Goal: Task Accomplishment & Management: Manage account settings

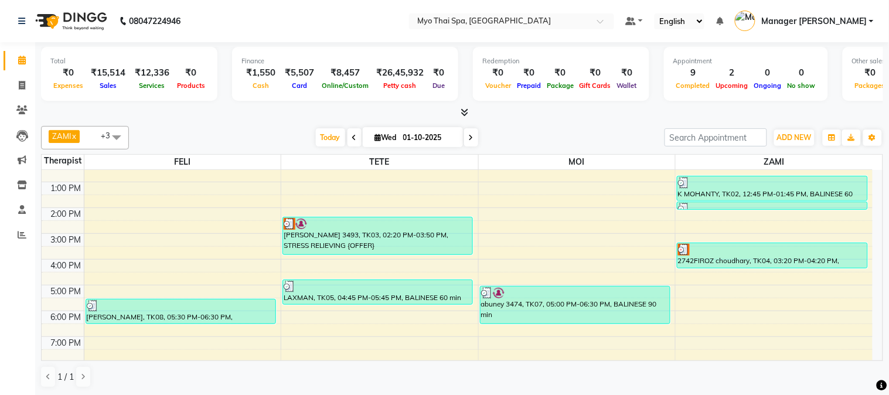
scroll to position [171, 0]
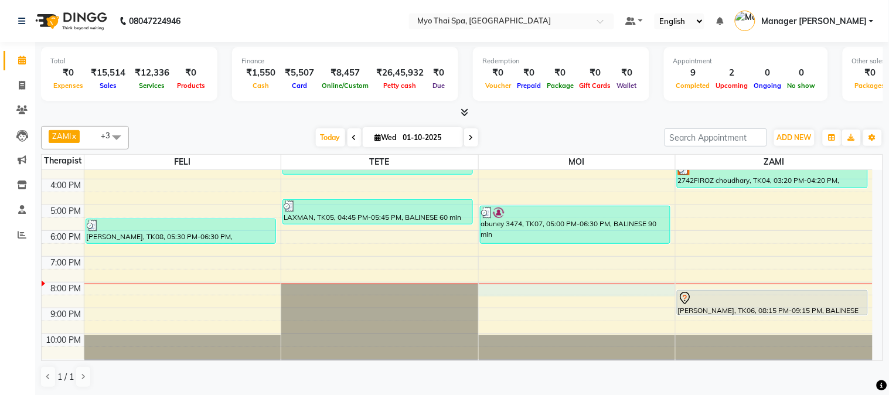
click at [502, 291] on div "9:00 AM 10:00 AM 11:00 AM 12:00 PM 1:00 PM 2:00 PM 3:00 PM 4:00 PM 5:00 PM 6:00…" at bounding box center [457, 179] width 831 height 360
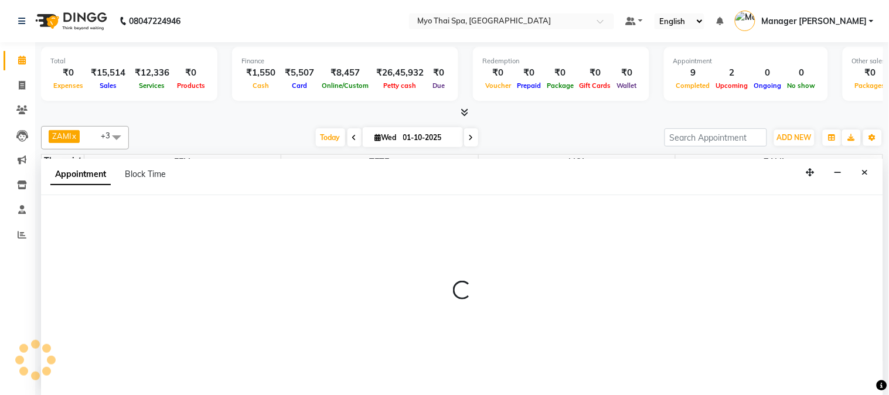
select select "85116"
select select "1200"
select select "tentative"
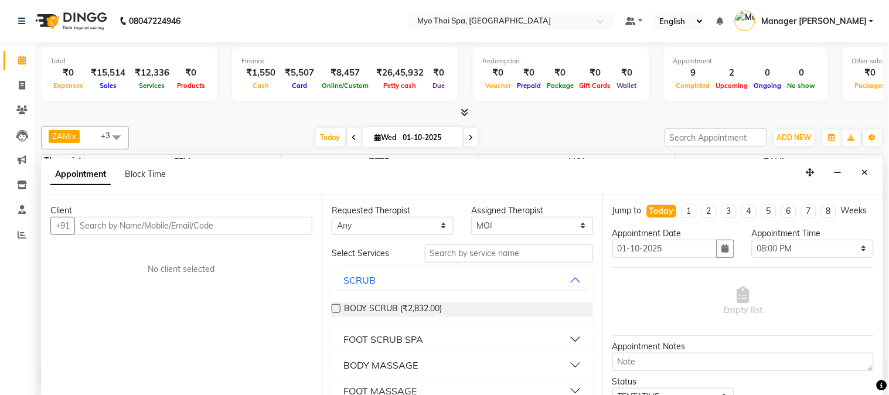
click at [194, 221] on input "text" at bounding box center [193, 226] width 238 height 18
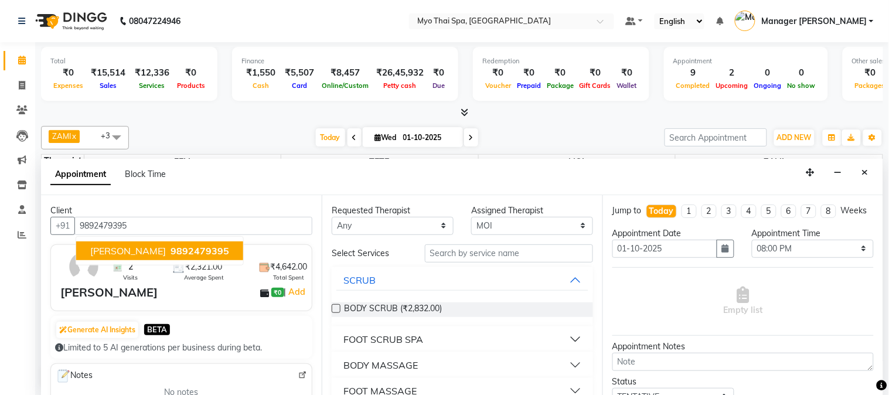
click at [171, 249] on span "9892479395" at bounding box center [200, 251] width 59 height 12
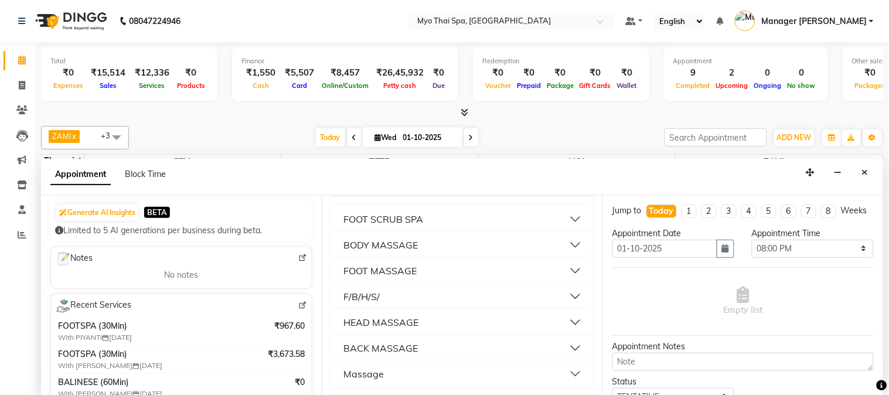
scroll to position [130, 0]
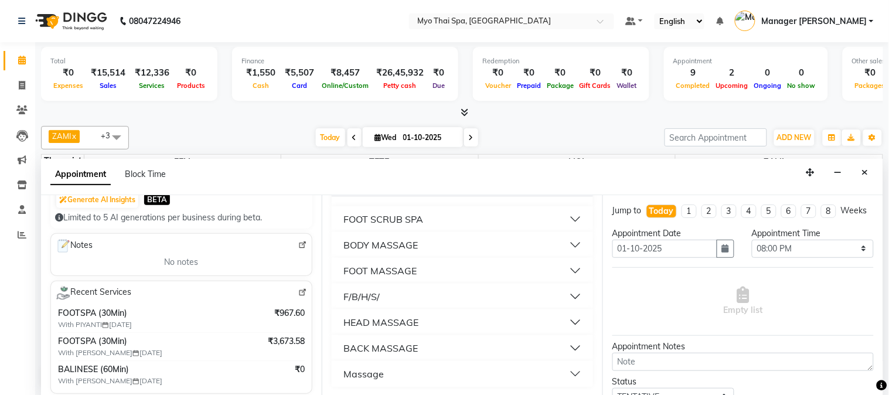
type input "9892479395"
click at [346, 295] on div "F/B/H/S/" at bounding box center [361, 297] width 36 height 14
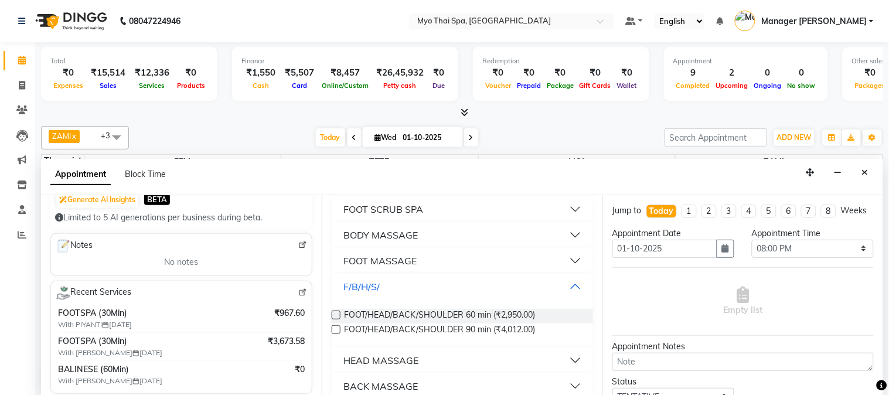
scroll to position [168, 0]
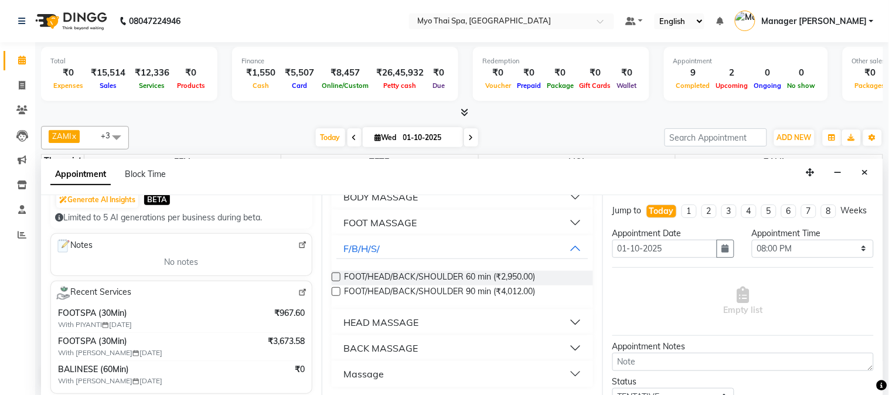
click at [387, 219] on div "FOOT MASSAGE" at bounding box center [379, 223] width 73 height 14
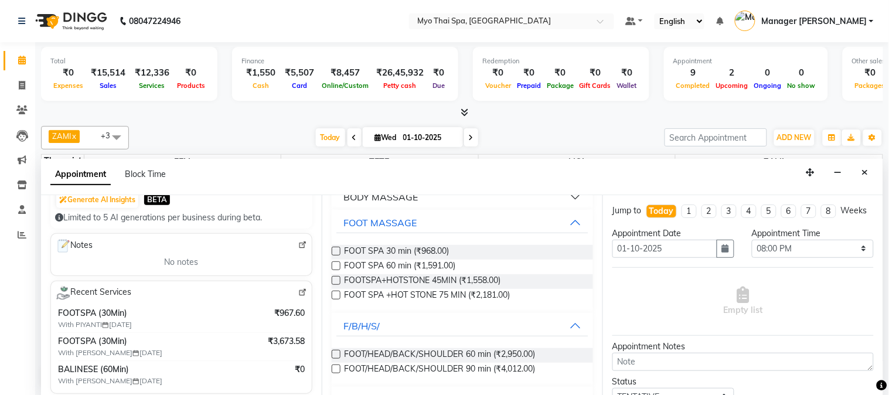
click at [335, 247] on label at bounding box center [336, 251] width 9 height 9
click at [335, 249] on input "checkbox" at bounding box center [336, 253] width 8 height 8
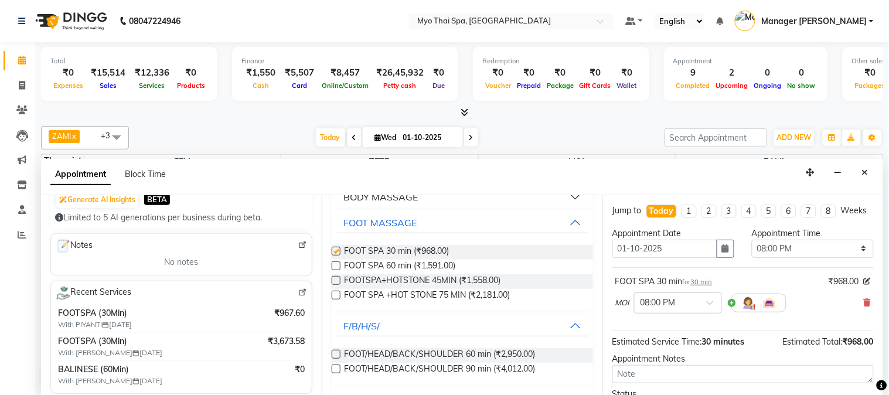
checkbox input "false"
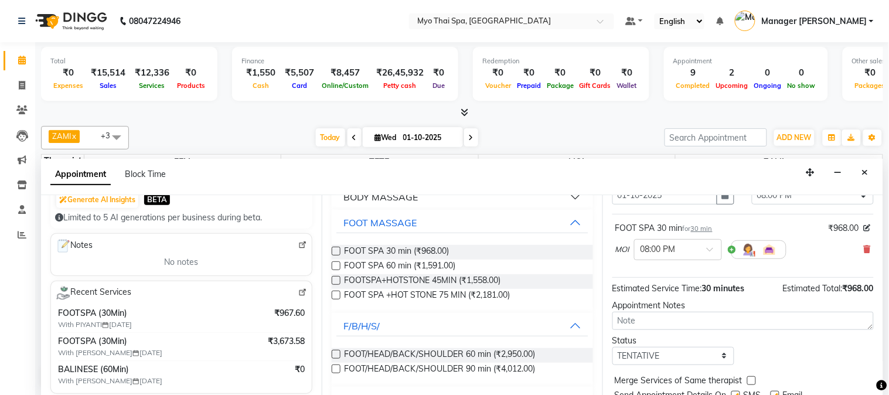
scroll to position [108, 0]
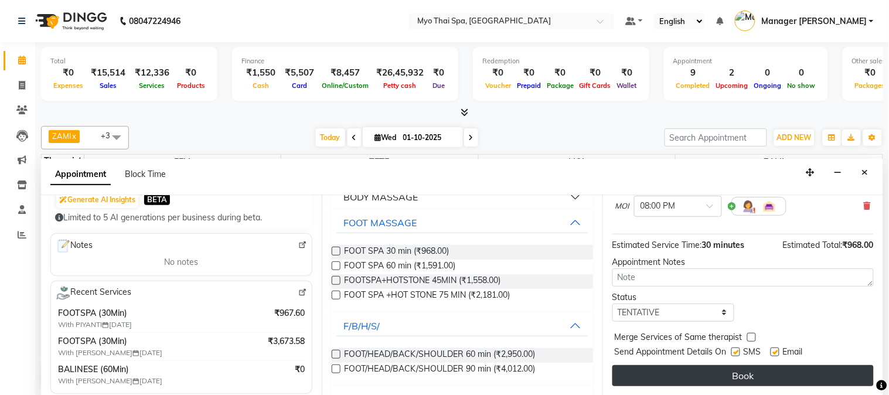
click at [681, 373] on button "Book" at bounding box center [743, 375] width 261 height 21
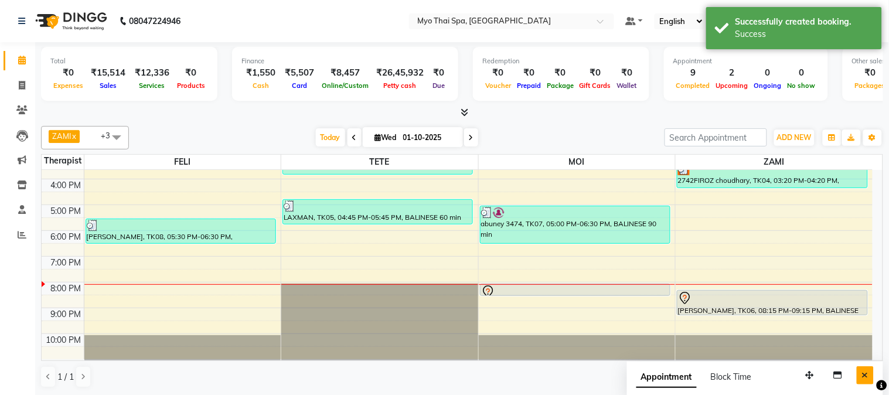
click at [865, 374] on icon "Close" at bounding box center [865, 375] width 6 height 8
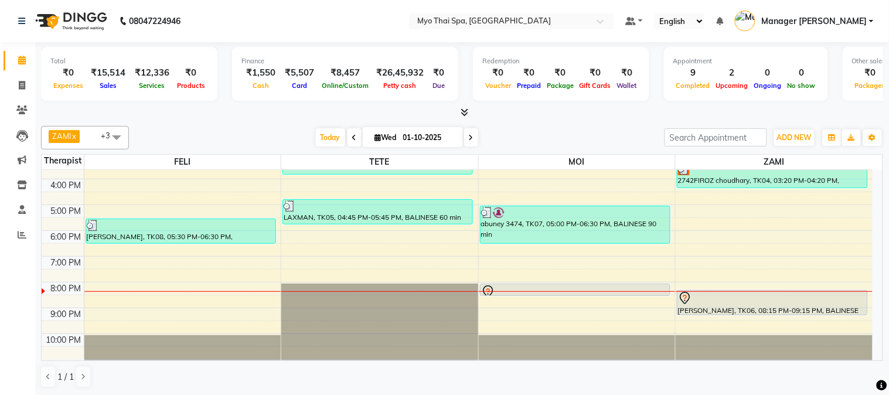
click at [469, 135] on icon at bounding box center [471, 137] width 5 height 7
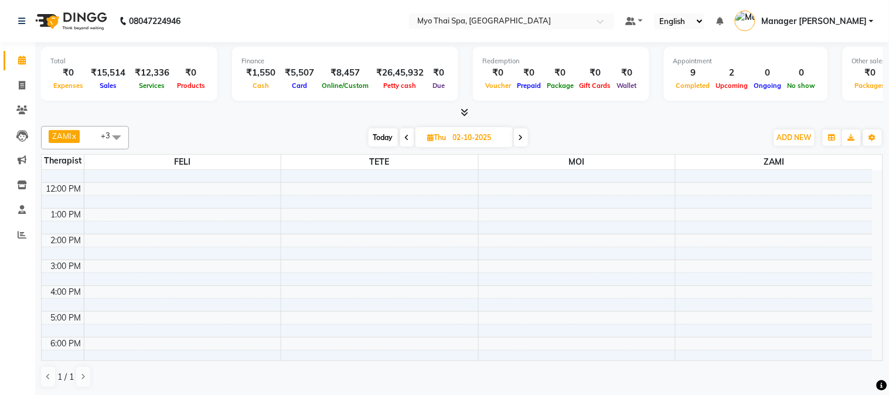
scroll to position [65, 0]
click at [405, 138] on icon at bounding box center [407, 137] width 5 height 7
type input "01-10-2025"
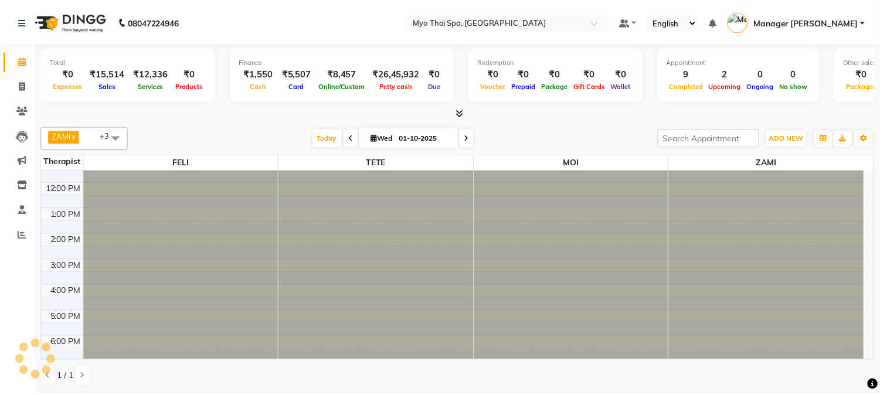
scroll to position [171, 0]
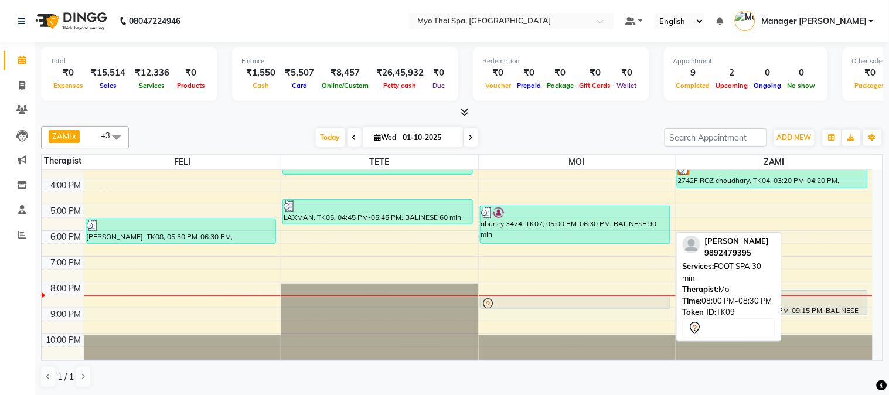
drag, startPoint x: 506, startPoint y: 290, endPoint x: 506, endPoint y: 298, distance: 7.6
click at [506, 298] on div "abuney 3474, TK07, 05:00 PM-06:30 PM, BALINESE 90 min [PERSON_NAME], TK09, 08:0…" at bounding box center [577, 179] width 197 height 360
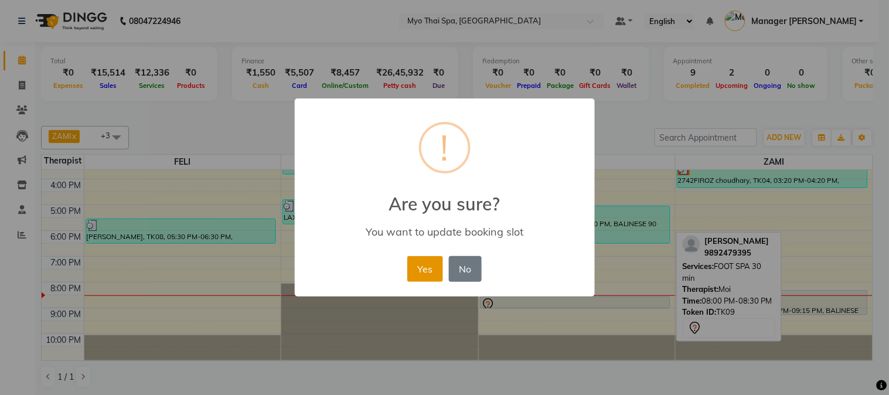
click at [414, 264] on button "Yes" at bounding box center [425, 269] width 36 height 26
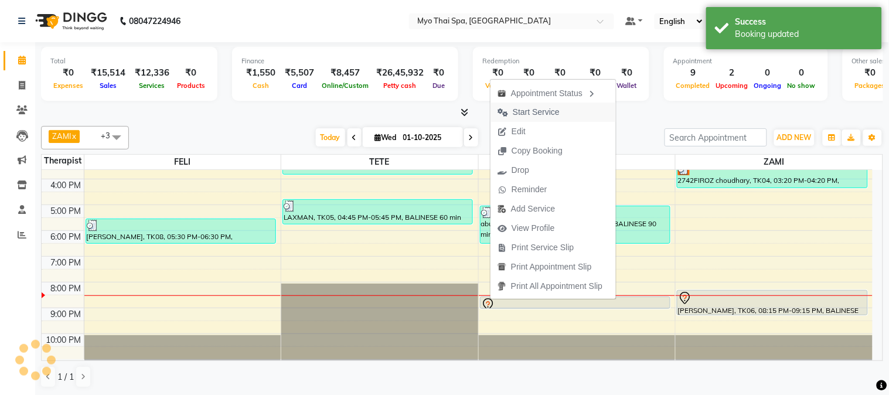
click at [525, 108] on span "Start Service" at bounding box center [536, 112] width 47 height 12
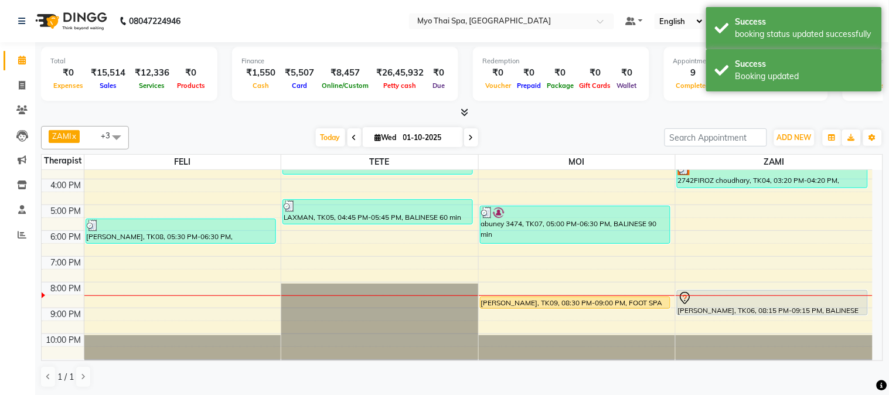
drag, startPoint x: 508, startPoint y: 295, endPoint x: 503, endPoint y: 301, distance: 7.1
click at [503, 301] on div "[PERSON_NAME], TK09, 08:30 PM-09:00 PM, FOOT SPA 30 min" at bounding box center [575, 302] width 189 height 11
click at [508, 300] on div "[PERSON_NAME], TK09, 08:30 PM-09:00 PM, FOOT SPA 30 min" at bounding box center [575, 302] width 189 height 11
select select "1"
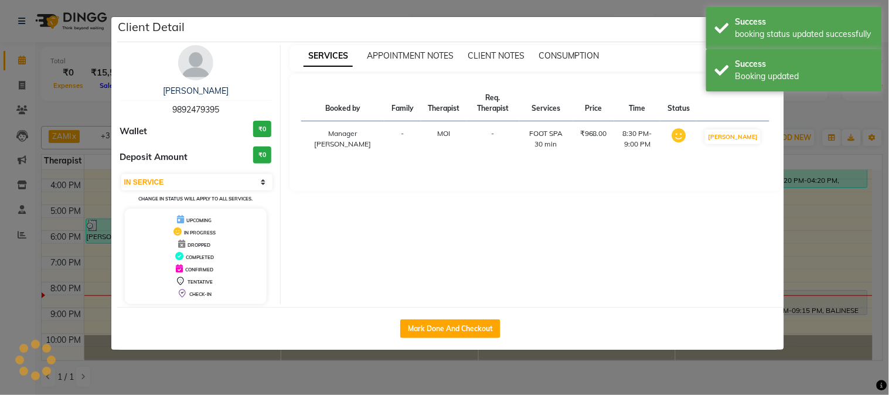
drag, startPoint x: 170, startPoint y: 104, endPoint x: 218, endPoint y: 107, distance: 48.2
click at [218, 107] on div "[PERSON_NAME] 9892479395" at bounding box center [196, 100] width 152 height 31
copy span "9892479395"
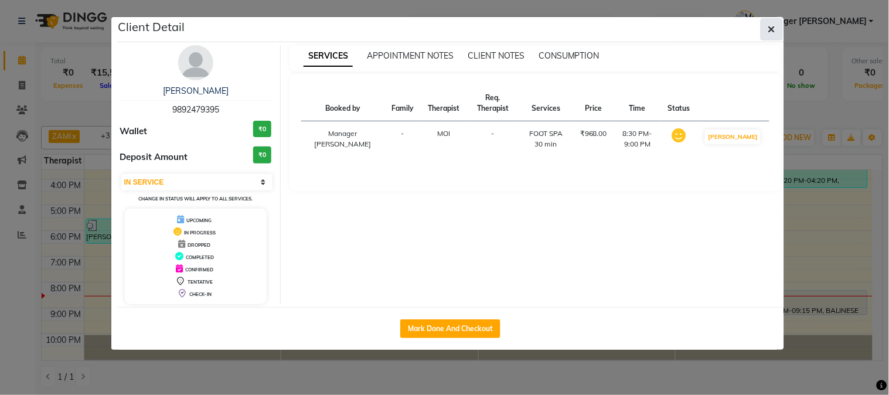
click at [776, 22] on button "button" at bounding box center [772, 29] width 22 height 22
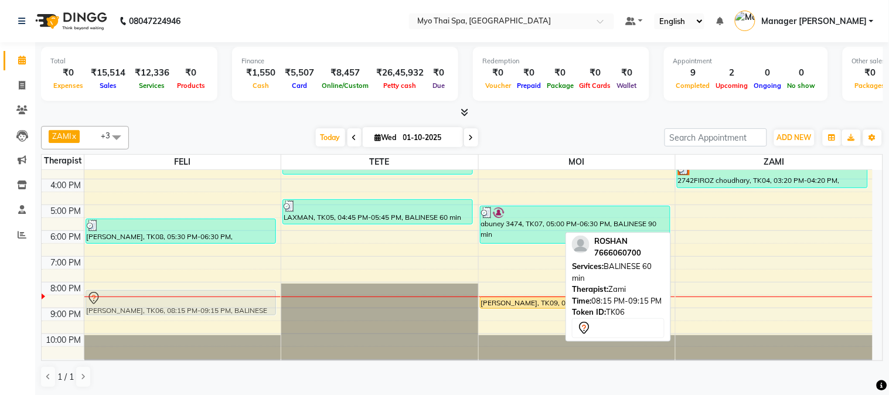
drag, startPoint x: 740, startPoint y: 311, endPoint x: 185, endPoint y: 318, distance: 554.6
click at [185, 318] on div "9:00 AM 10:00 AM 11:00 AM 12:00 PM 1:00 PM 2:00 PM 3:00 PM 4:00 PM 5:00 PM 6:00…" at bounding box center [457, 179] width 831 height 360
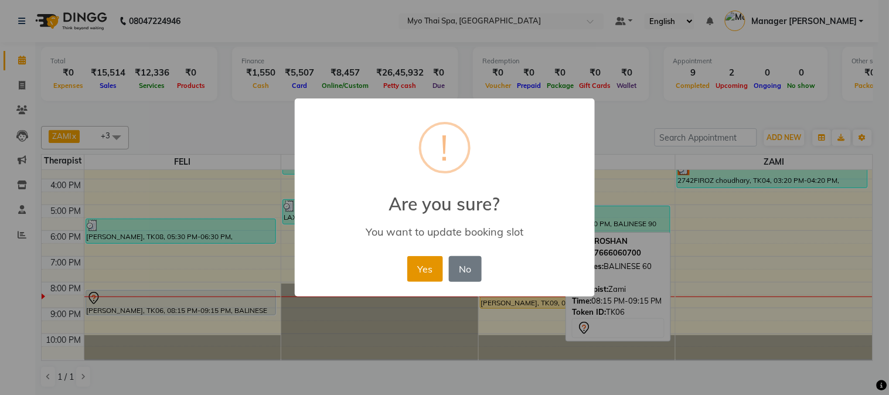
click at [424, 267] on button "Yes" at bounding box center [425, 269] width 36 height 26
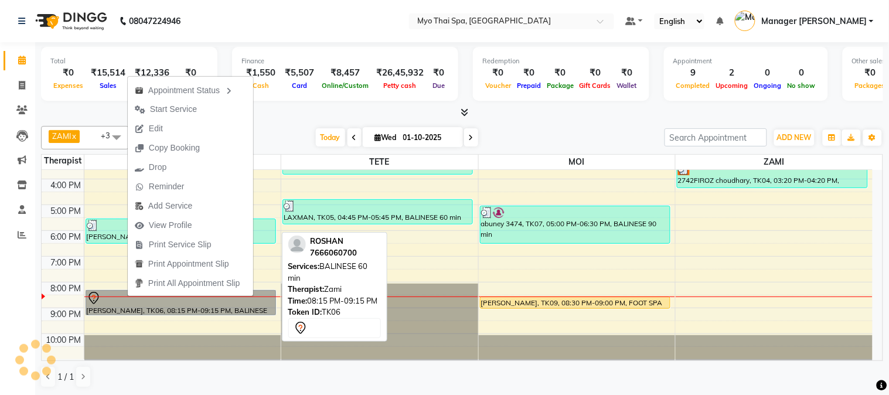
click at [118, 307] on link "[PERSON_NAME], TK06, 08:15 PM-09:15 PM, BALINESE 60 min" at bounding box center [181, 302] width 191 height 25
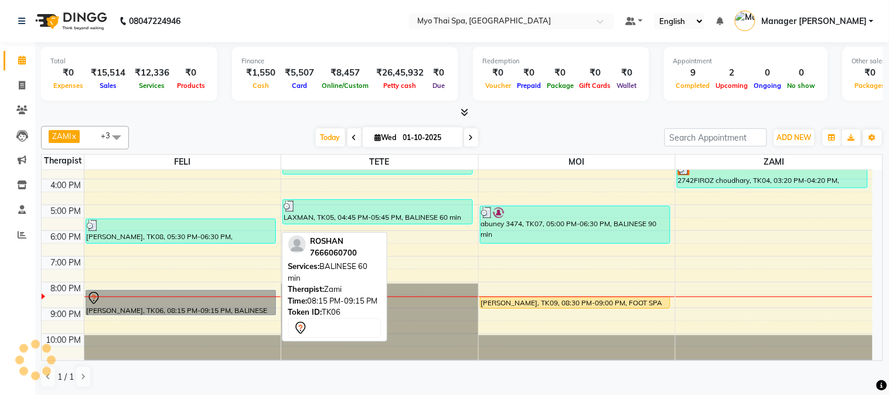
click at [124, 307] on link "[PERSON_NAME], TK06, 08:15 PM-09:15 PM, BALINESE 60 min" at bounding box center [181, 302] width 191 height 25
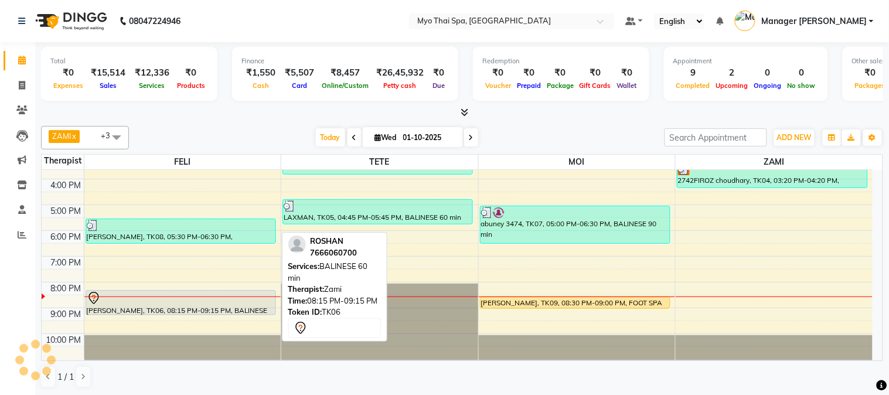
select select "7"
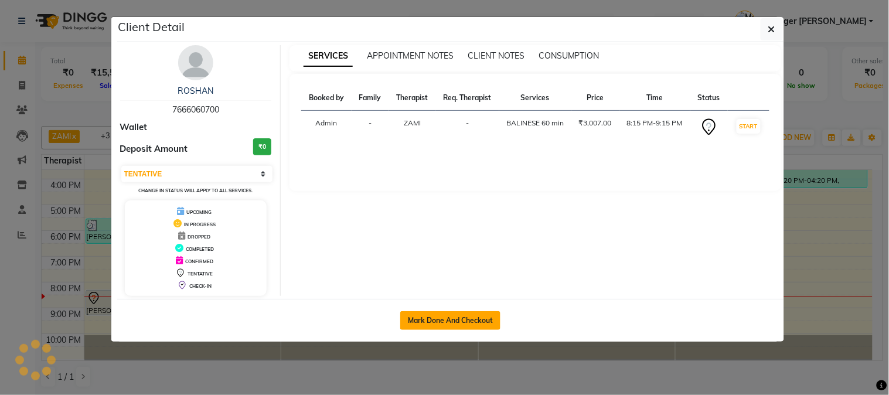
click at [441, 324] on button "Mark Done And Checkout" at bounding box center [450, 320] width 100 height 19
select select "service"
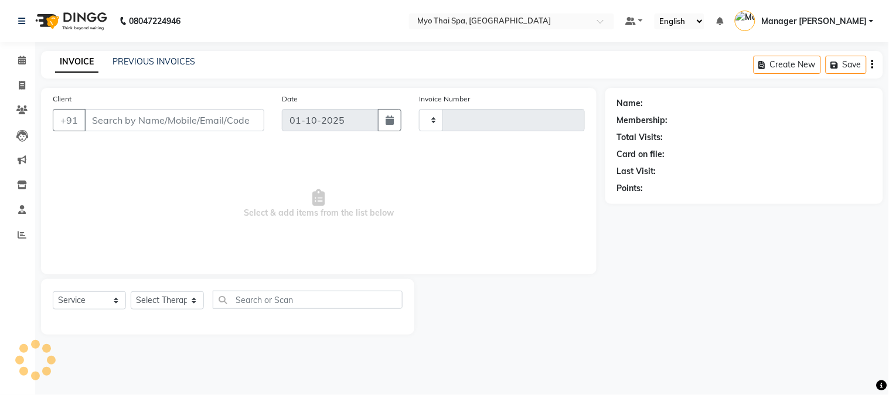
type input "7666060700"
select select "67002"
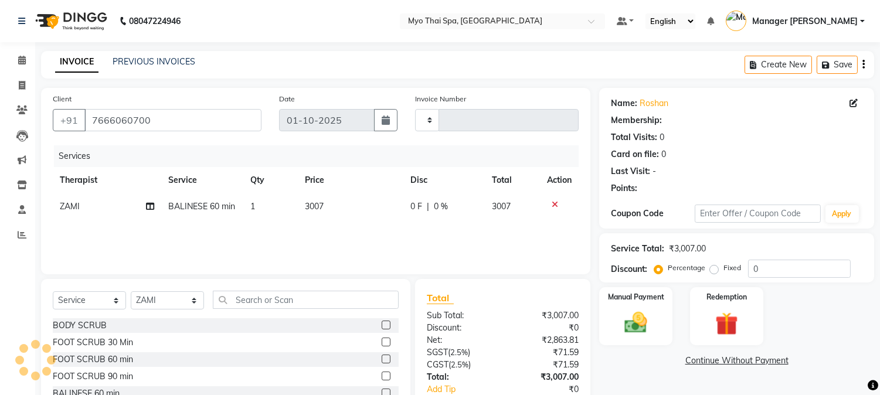
scroll to position [74, 0]
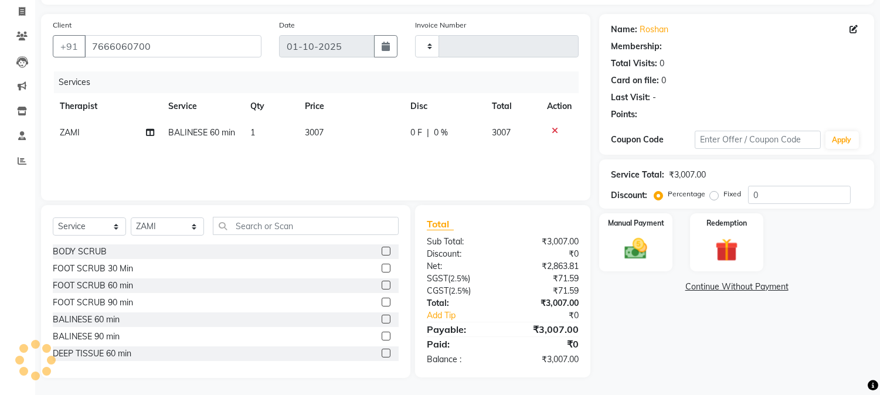
type input "1635"
select select "5086"
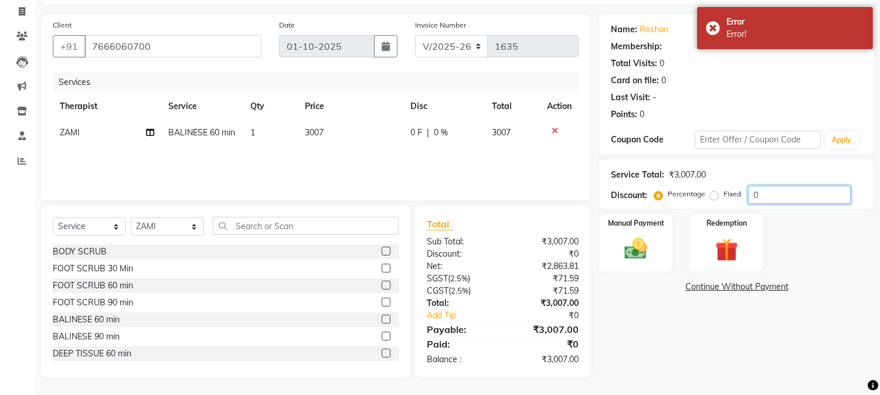
click at [842, 194] on input "0" at bounding box center [799, 195] width 103 height 18
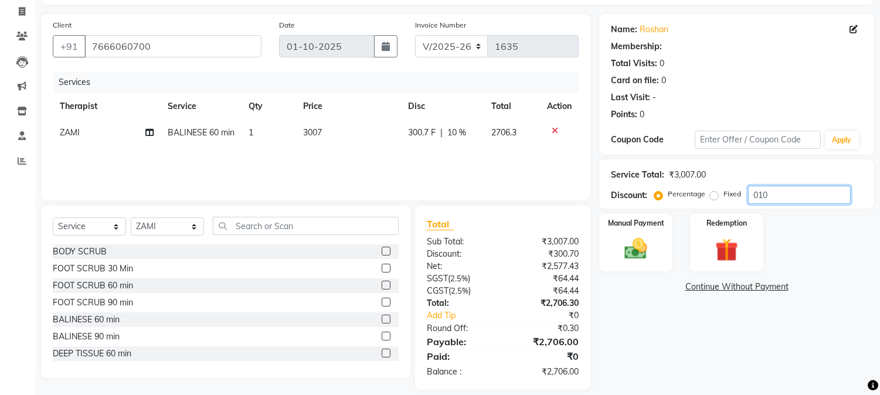
type input "010"
click at [713, 360] on div "Name: Roshan Membership: Total Visits: 0 Card on file: 0 Last Visit: - Points: …" at bounding box center [741, 202] width 284 height 376
click at [612, 250] on div "Manual Payment" at bounding box center [636, 242] width 76 height 60
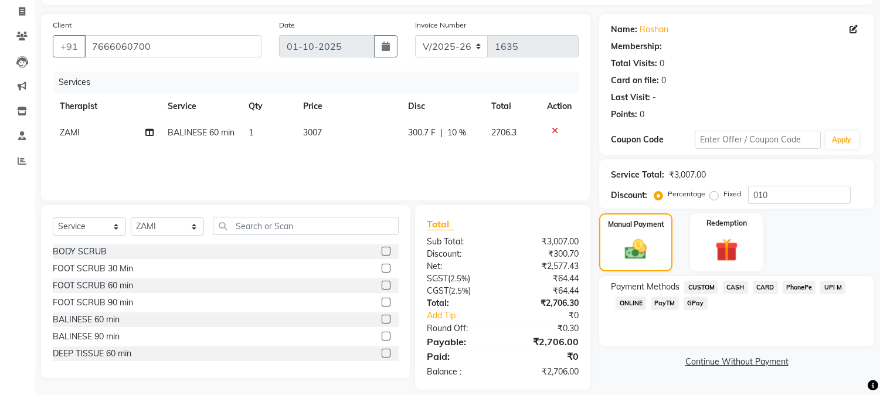
click at [844, 281] on span "UPI M" at bounding box center [832, 287] width 25 height 13
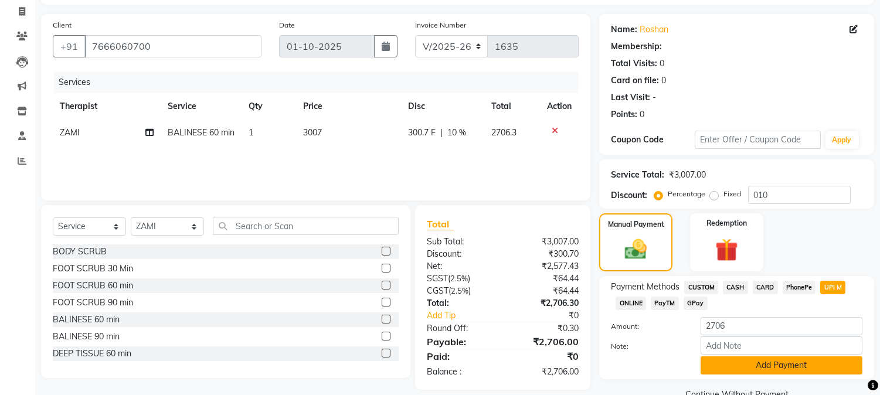
scroll to position [100, 0]
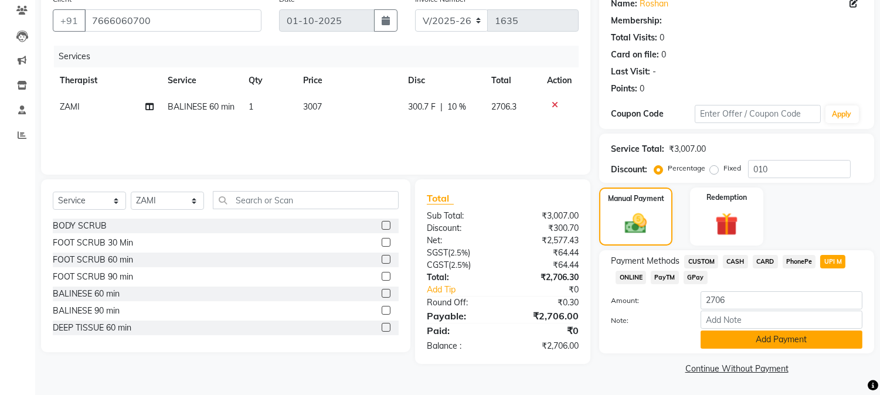
click at [783, 338] on button "Add Payment" at bounding box center [781, 340] width 162 height 18
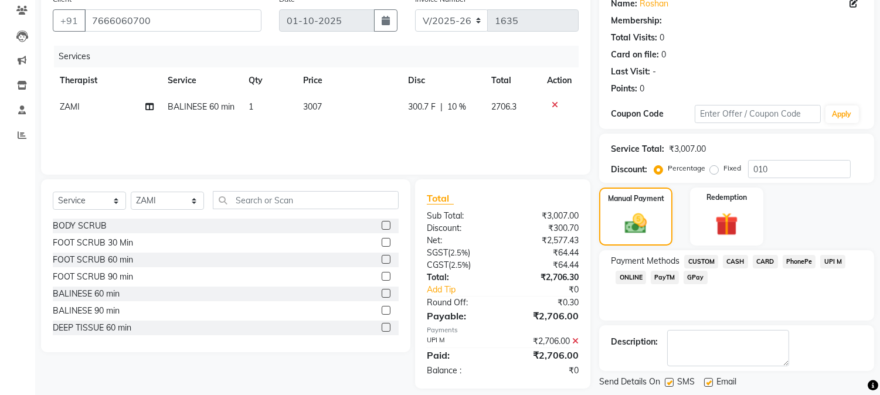
scroll to position [155, 0]
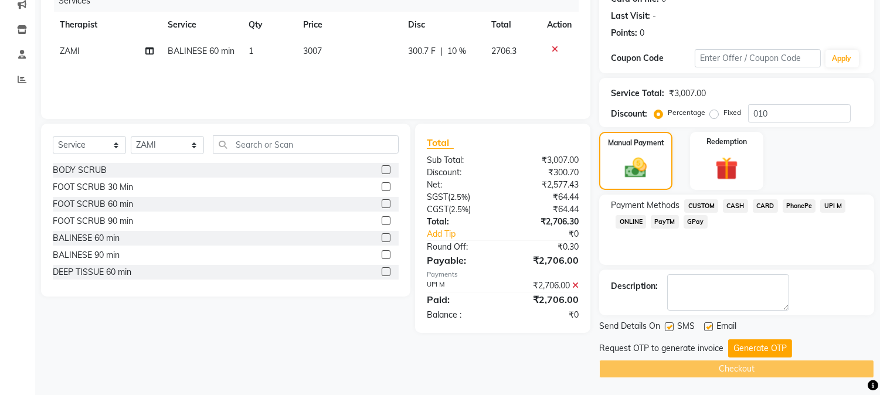
click at [760, 348] on button "Generate OTP" at bounding box center [760, 348] width 64 height 18
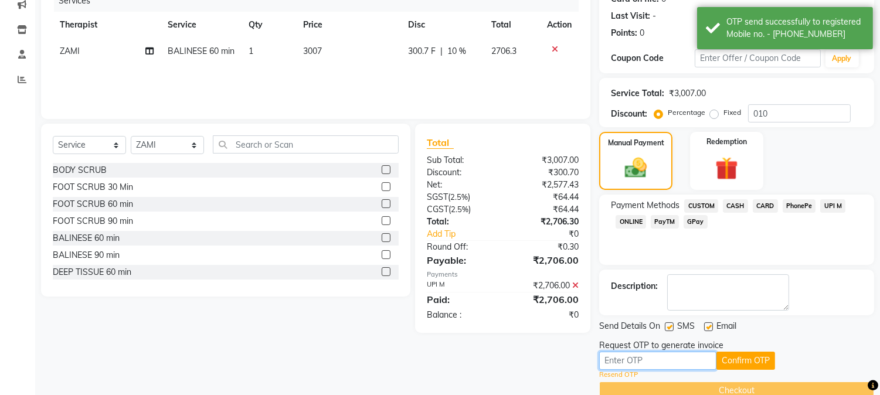
click at [654, 358] on input "text" at bounding box center [657, 361] width 117 height 18
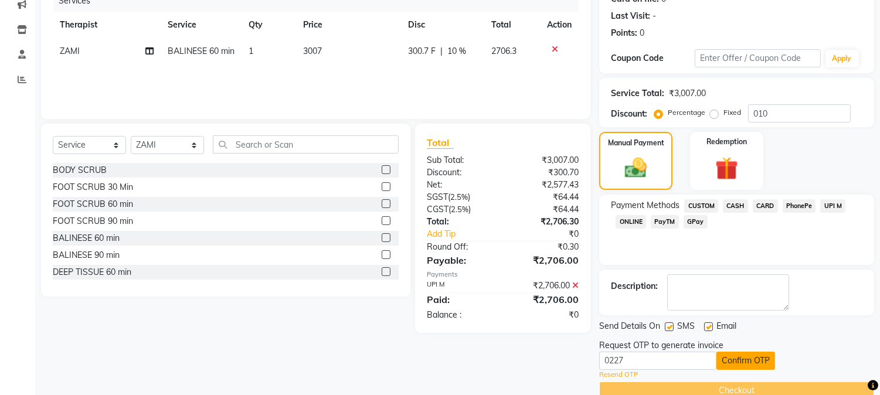
click at [754, 353] on button "Confirm OTP" at bounding box center [745, 361] width 59 height 18
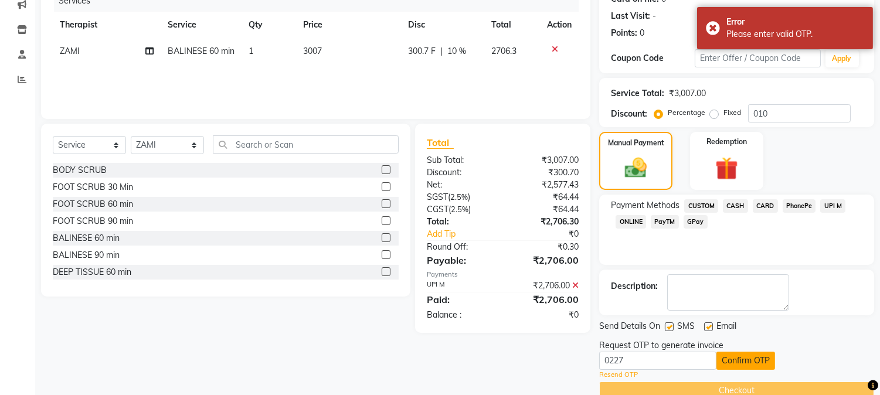
scroll to position [178, 0]
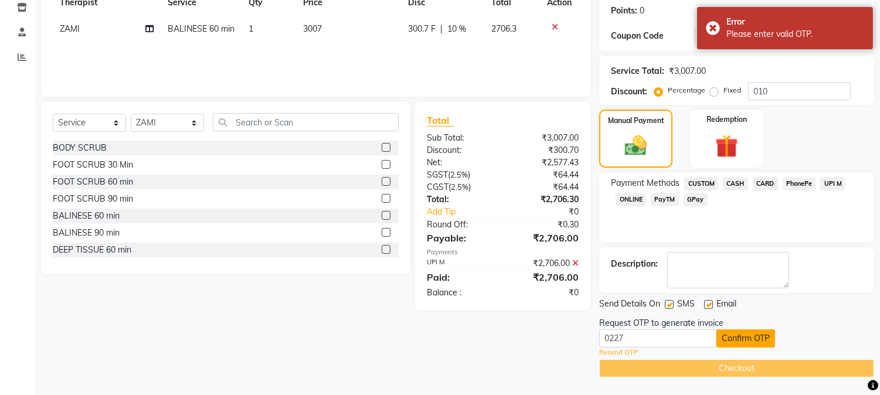
click at [743, 337] on button "Confirm OTP" at bounding box center [745, 338] width 59 height 18
click at [672, 337] on input "0227" at bounding box center [657, 338] width 117 height 18
type input "0"
type input "2027"
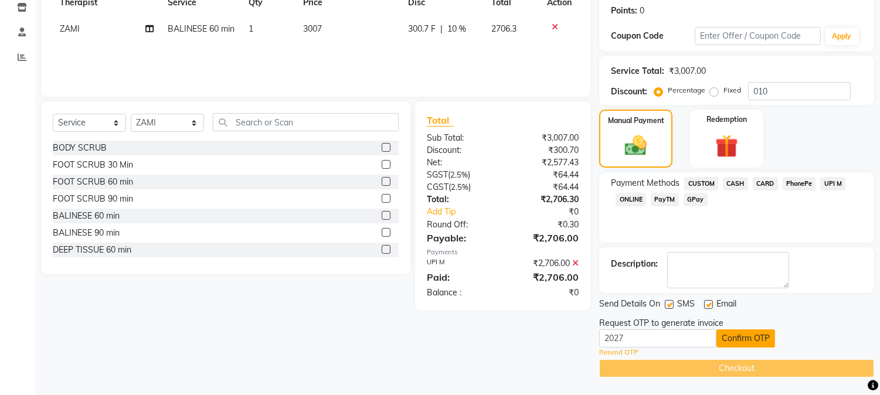
click at [746, 341] on button "Confirm OTP" at bounding box center [745, 338] width 59 height 18
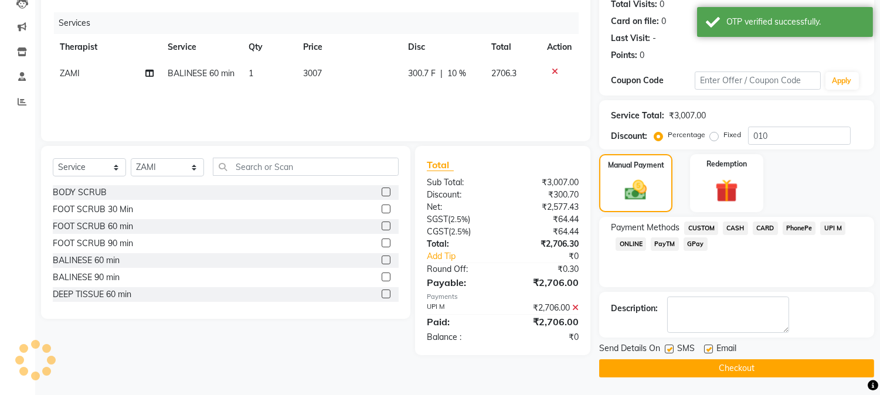
scroll to position [132, 0]
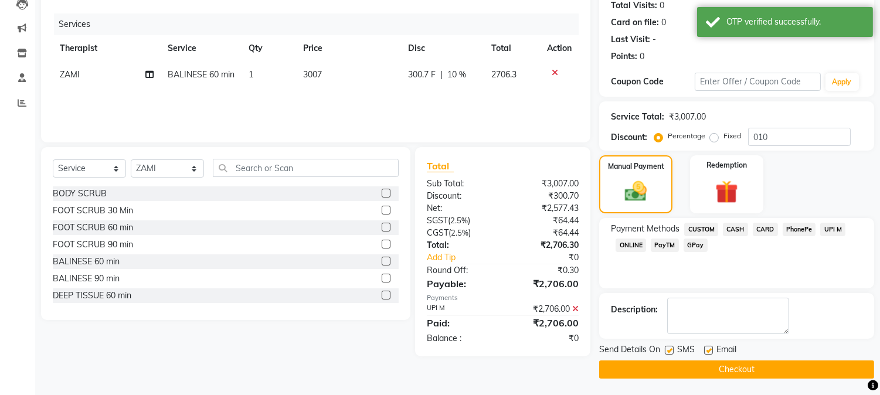
click at [712, 369] on button "Checkout" at bounding box center [736, 369] width 275 height 18
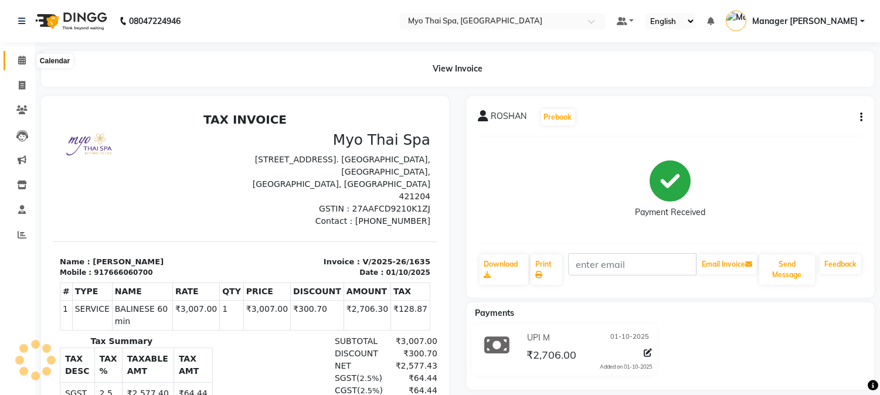
click at [21, 60] on icon at bounding box center [22, 60] width 8 height 9
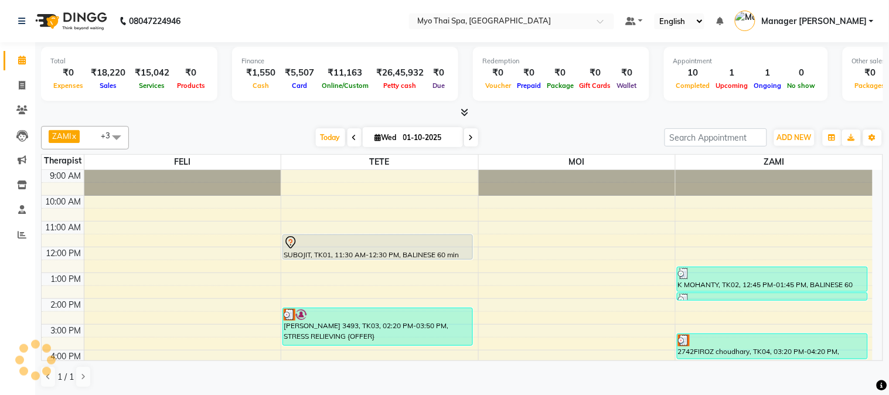
scroll to position [171, 0]
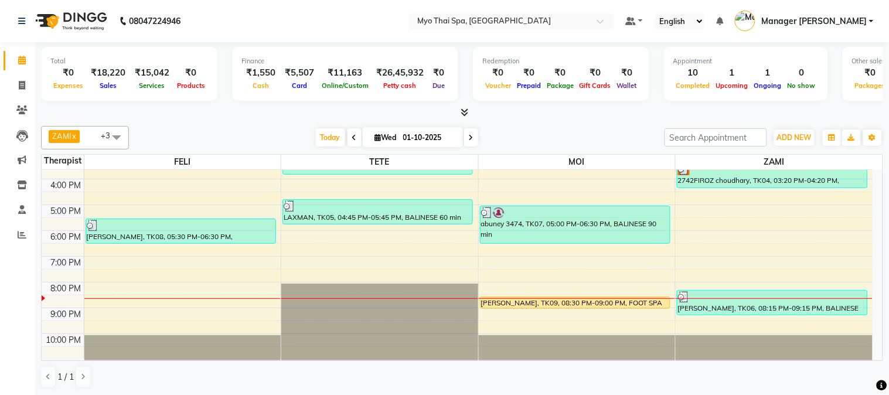
click at [471, 139] on span at bounding box center [471, 137] width 14 height 18
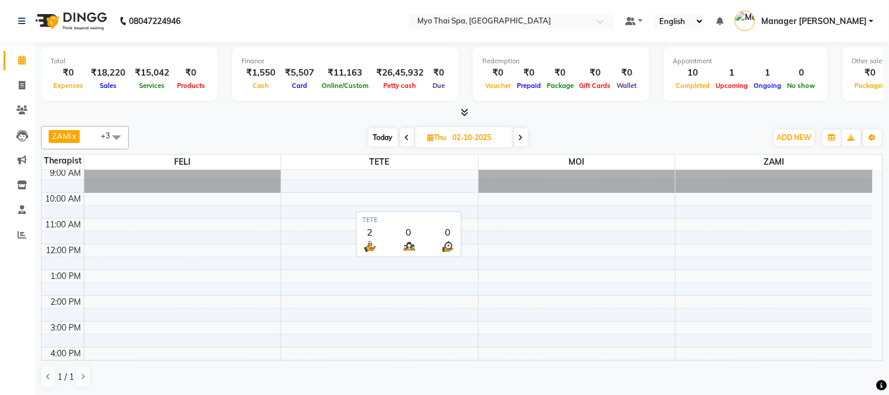
scroll to position [0, 0]
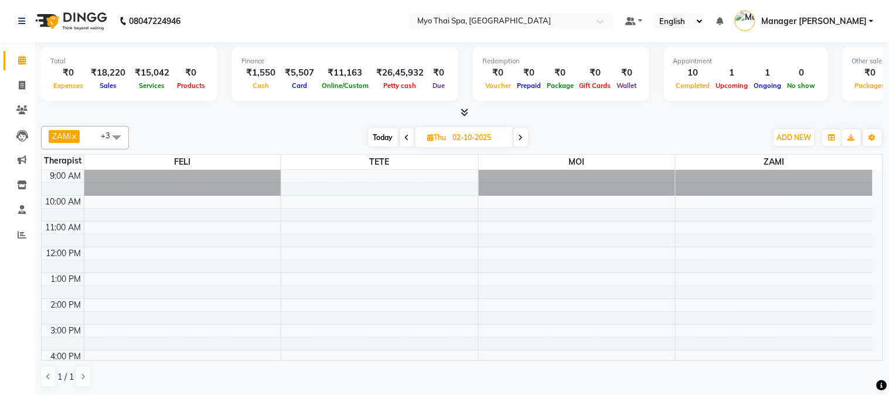
click at [413, 135] on div "Today Thu 02-10-2025" at bounding box center [449, 138] width 162 height 18
click at [407, 137] on icon at bounding box center [407, 137] width 5 height 7
type input "01-10-2025"
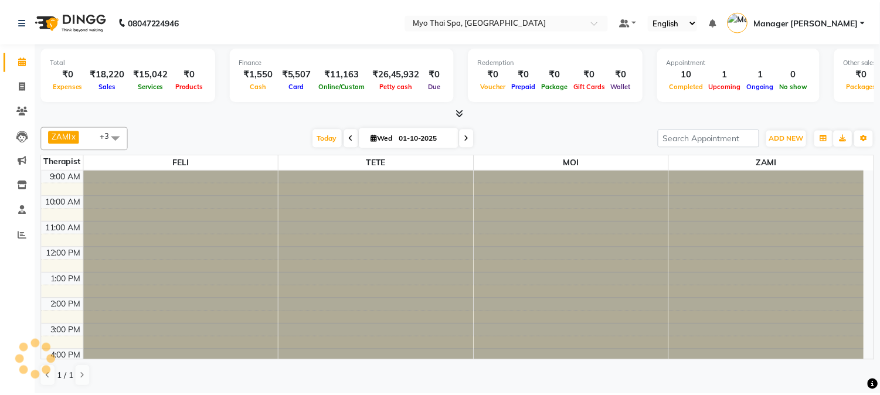
scroll to position [171, 0]
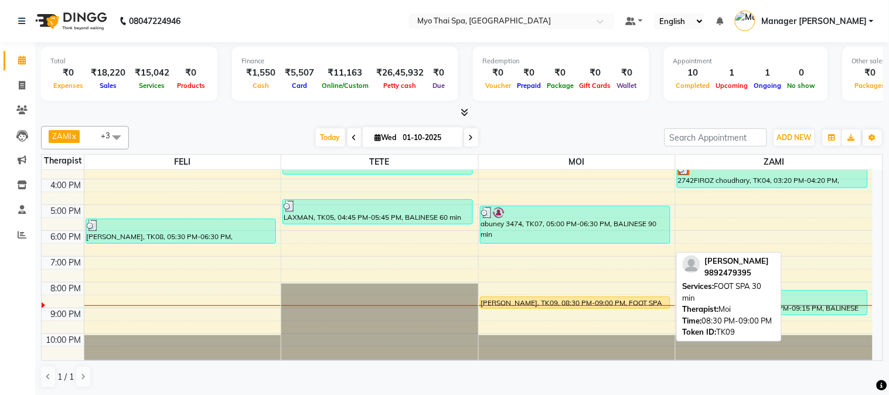
click at [518, 302] on div "[PERSON_NAME], TK09, 08:30 PM-09:00 PM, FOOT SPA 30 min" at bounding box center [575, 302] width 189 height 11
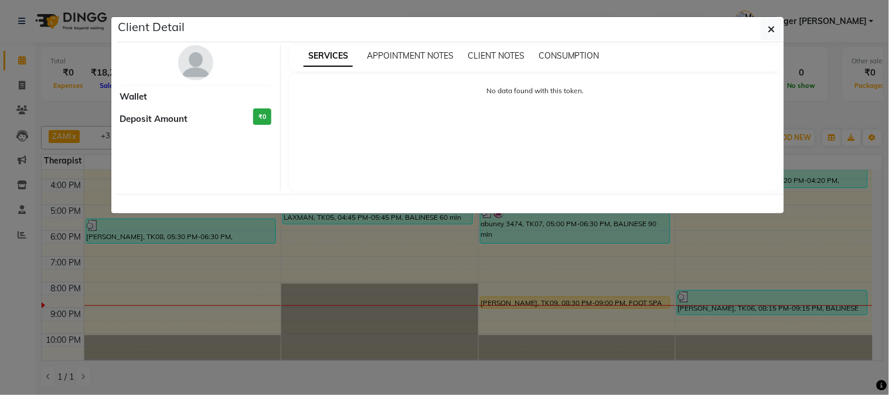
select select "1"
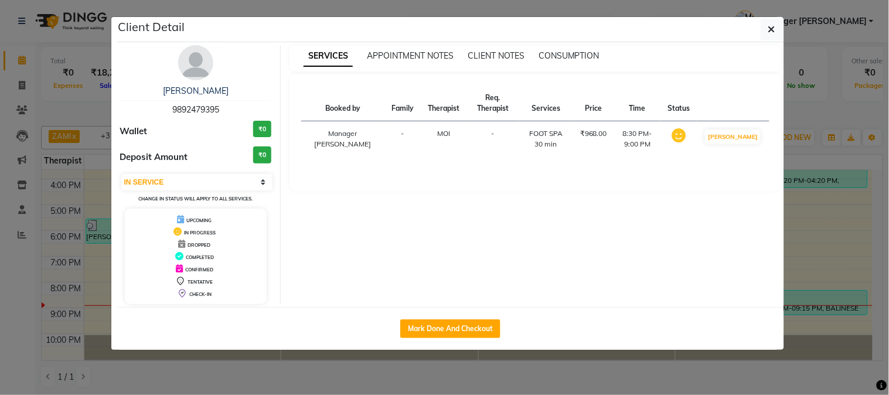
click at [444, 317] on div "Mark Done And Checkout" at bounding box center [450, 328] width 667 height 43
click at [444, 333] on button "Mark Done And Checkout" at bounding box center [450, 328] width 100 height 19
select select "service"
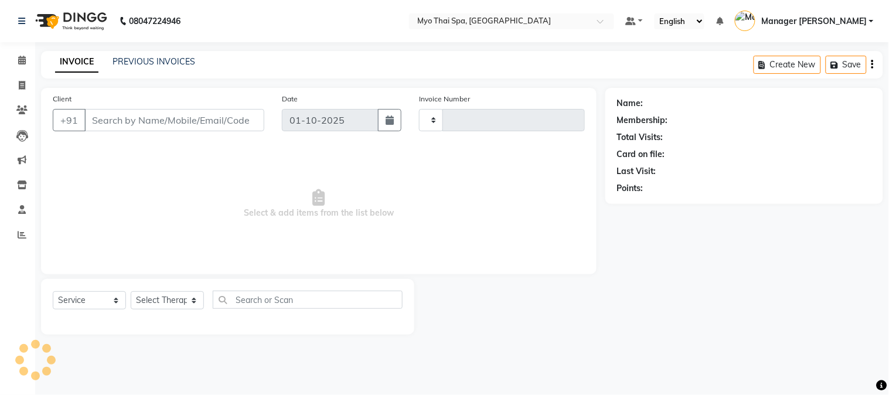
type input "1636"
select select "5086"
type input "9892479395"
select select "85116"
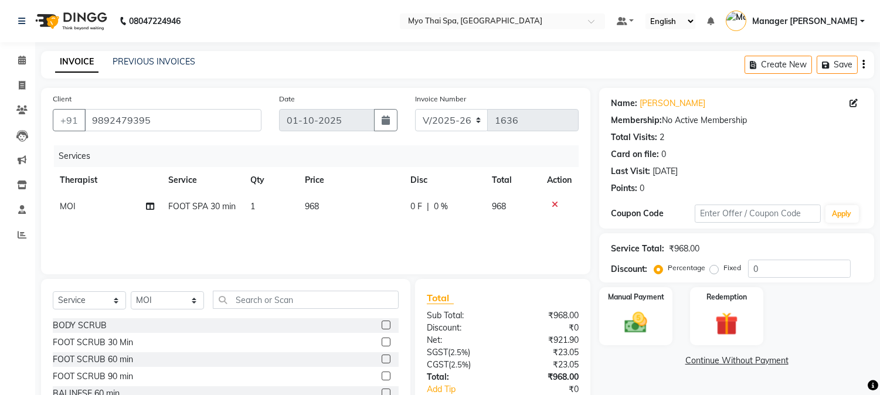
scroll to position [74, 0]
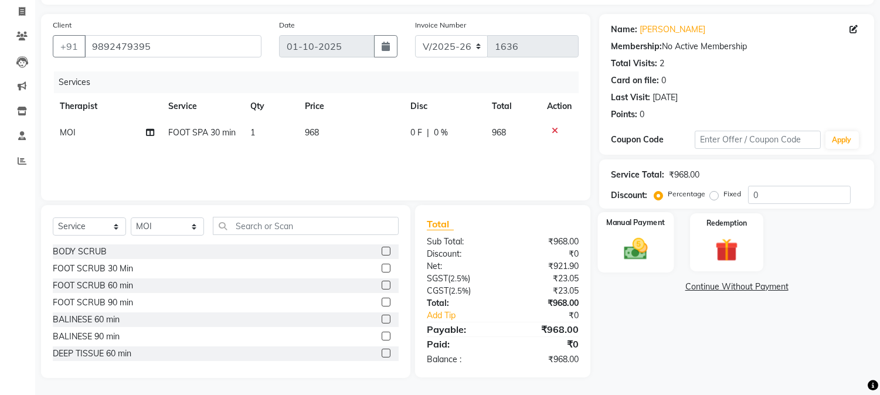
click at [626, 254] on img at bounding box center [636, 250] width 39 height 28
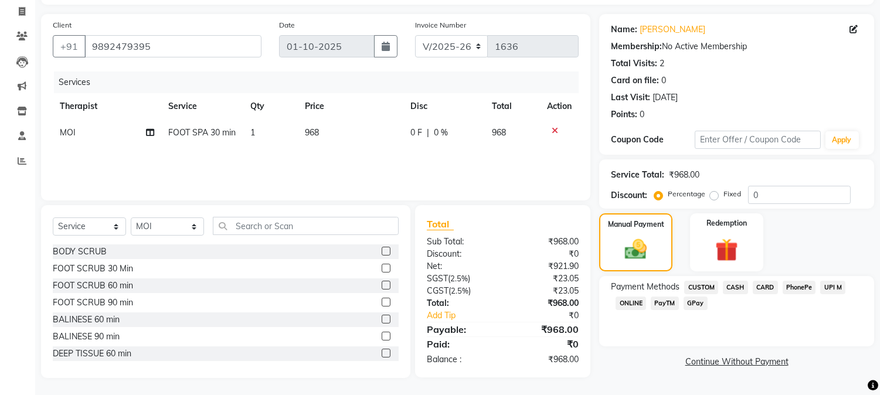
click at [765, 285] on span "CARD" at bounding box center [765, 287] width 25 height 13
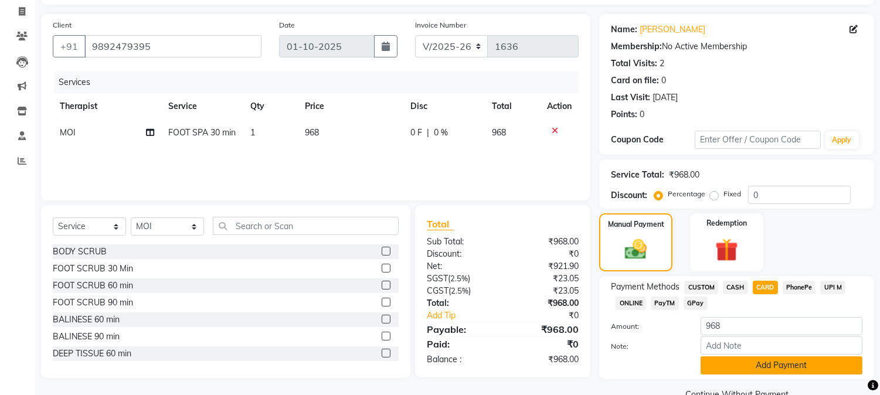
click at [746, 371] on button "Add Payment" at bounding box center [781, 365] width 162 height 18
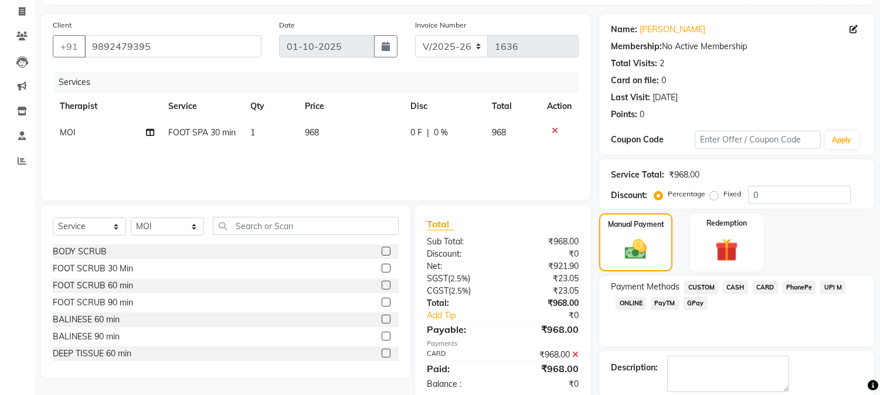
scroll to position [155, 0]
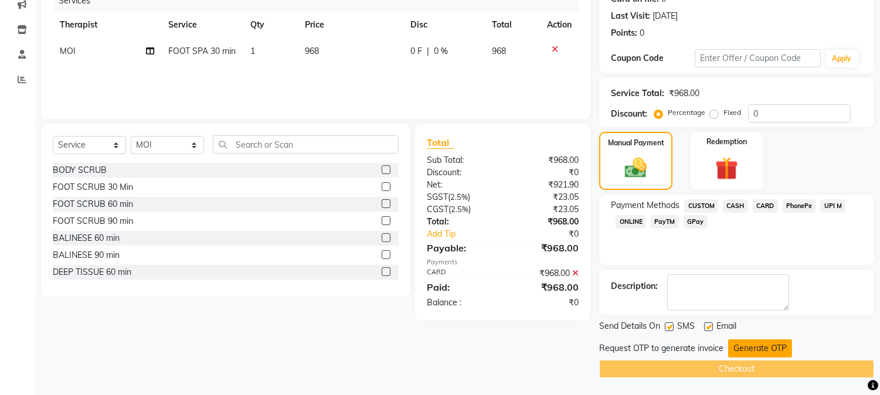
click at [755, 346] on button "Generate OTP" at bounding box center [760, 348] width 64 height 18
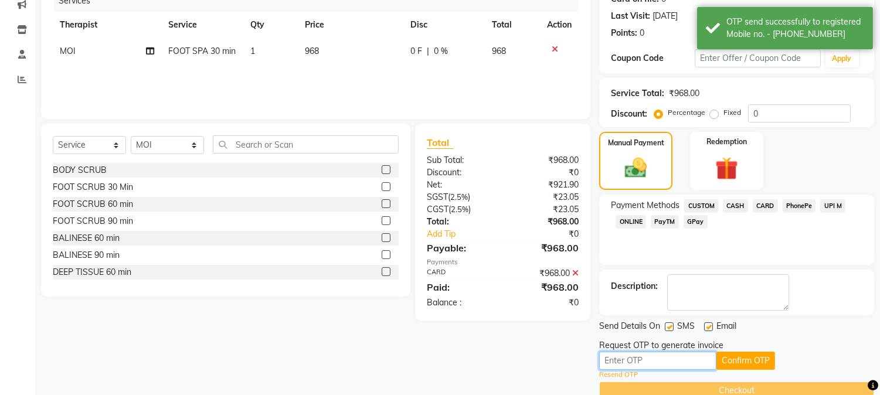
click at [632, 363] on input "text" at bounding box center [657, 361] width 117 height 18
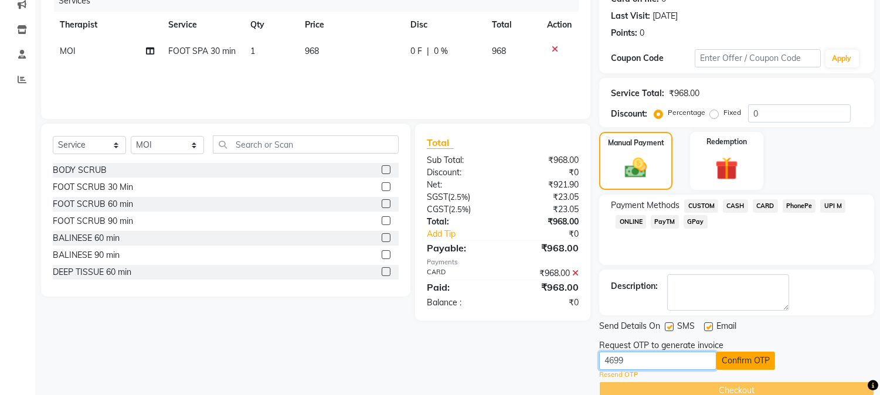
type input "4699"
click at [731, 359] on button "Confirm OTP" at bounding box center [745, 361] width 59 height 18
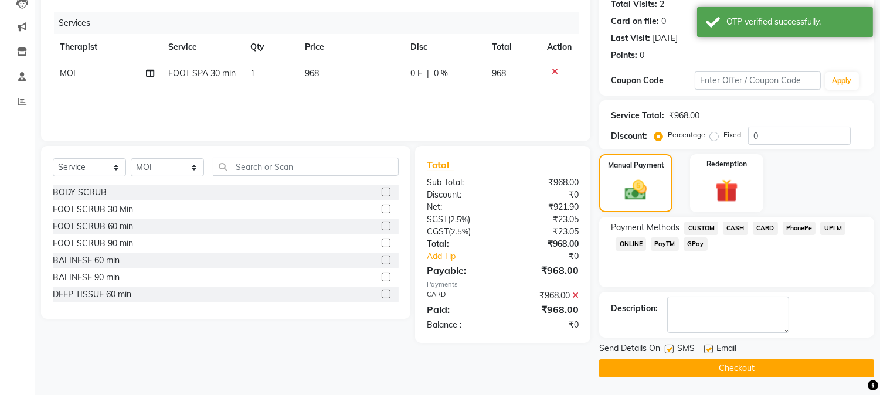
scroll to position [132, 0]
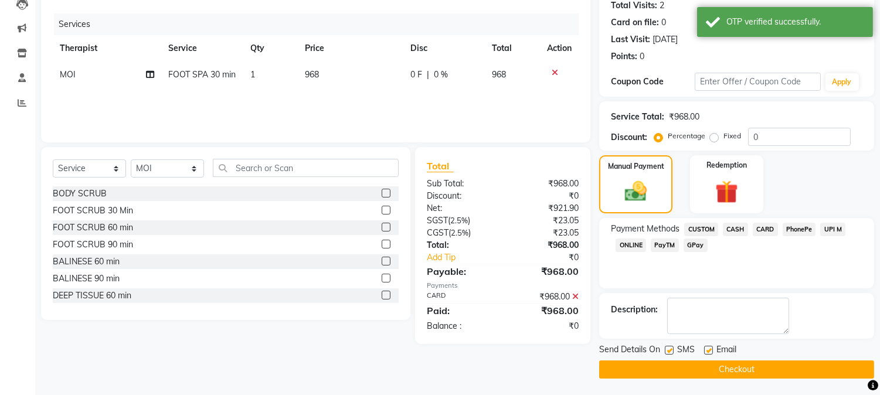
click at [679, 368] on button "Checkout" at bounding box center [736, 369] width 275 height 18
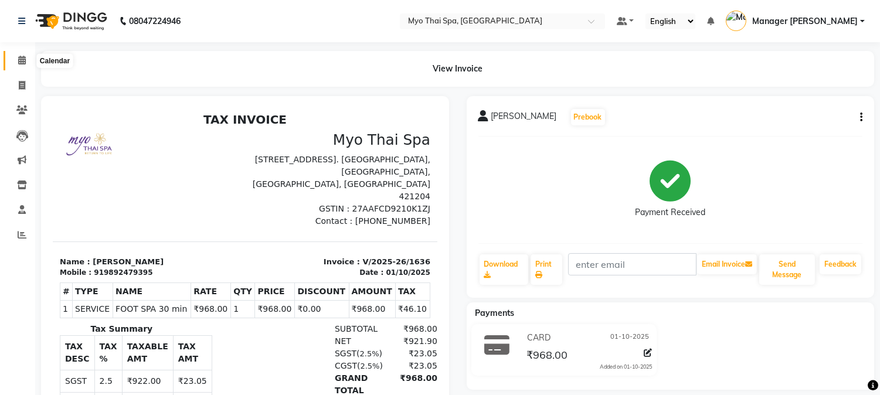
click at [14, 60] on span at bounding box center [22, 60] width 21 height 13
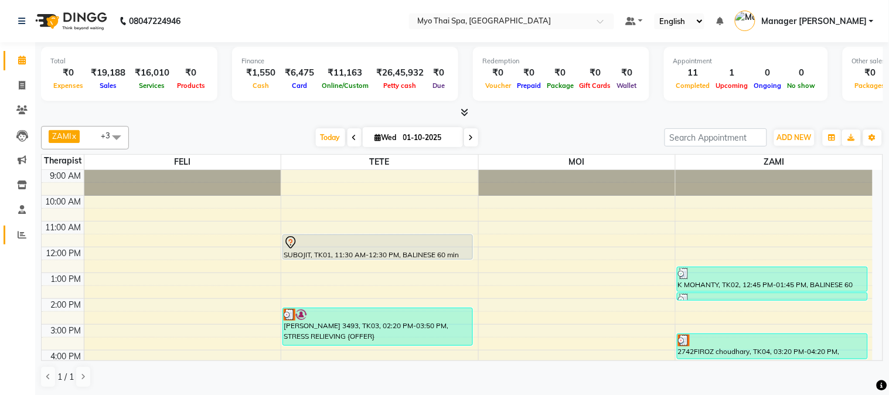
click at [21, 226] on link "Reports" at bounding box center [18, 235] width 28 height 19
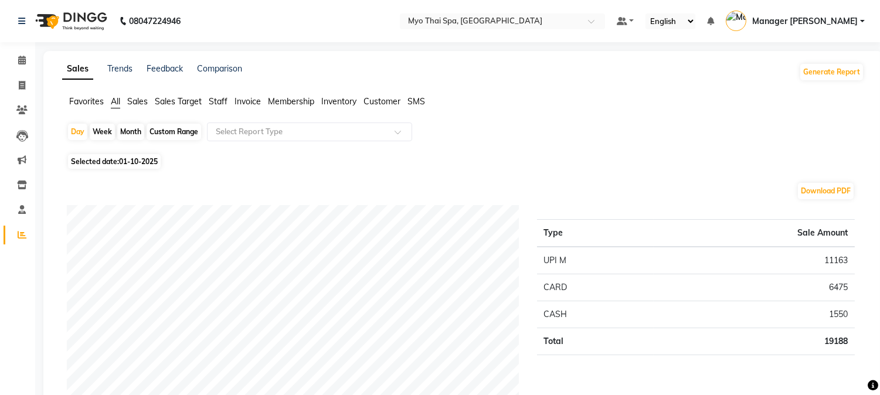
click at [800, 66] on div "Generate Report" at bounding box center [831, 72] width 65 height 19
click at [836, 79] on button "Generate Report" at bounding box center [831, 72] width 63 height 16
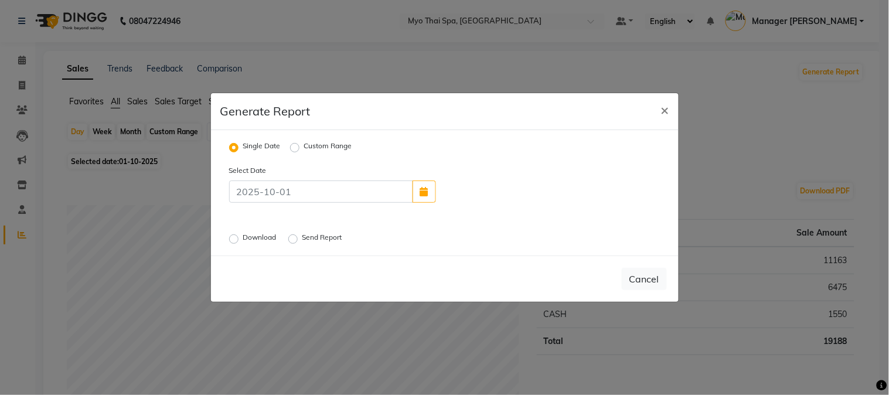
drag, startPoint x: 224, startPoint y: 240, endPoint x: 232, endPoint y: 237, distance: 8.4
click at [229, 239] on div "Download Send Report" at bounding box center [370, 238] width 300 height 15
click at [243, 237] on label "Download" at bounding box center [261, 239] width 36 height 14
click at [232, 237] on input "Download" at bounding box center [236, 239] width 8 height 8
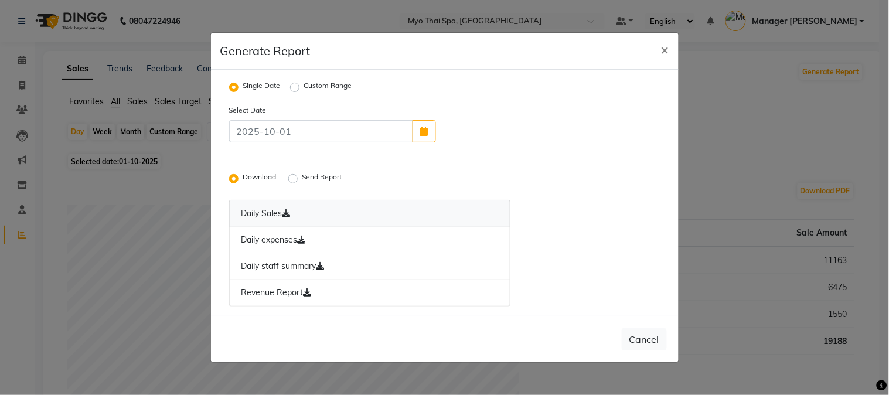
click at [261, 215] on link "Daily Sales" at bounding box center [370, 214] width 282 height 28
click at [753, 145] on ngb-modal-window "Generate Report × Single Date Custom Range Select Date Download Send Report Dai…" at bounding box center [444, 197] width 889 height 395
click at [661, 42] on span "×" at bounding box center [665, 49] width 8 height 18
radio input "false"
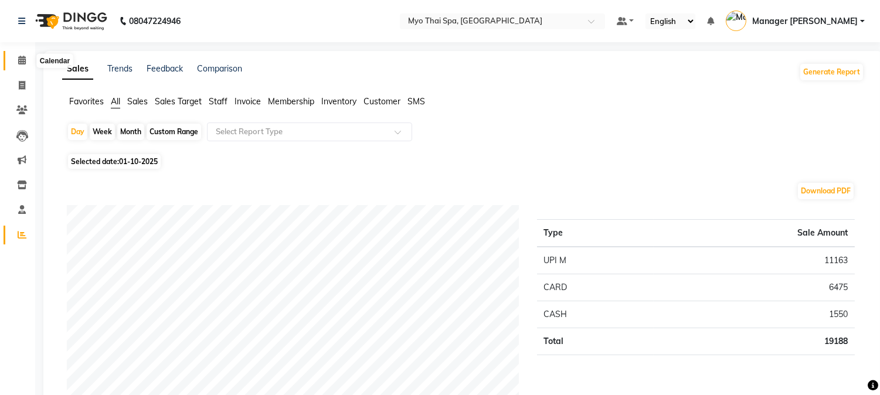
click at [21, 66] on span at bounding box center [22, 60] width 21 height 13
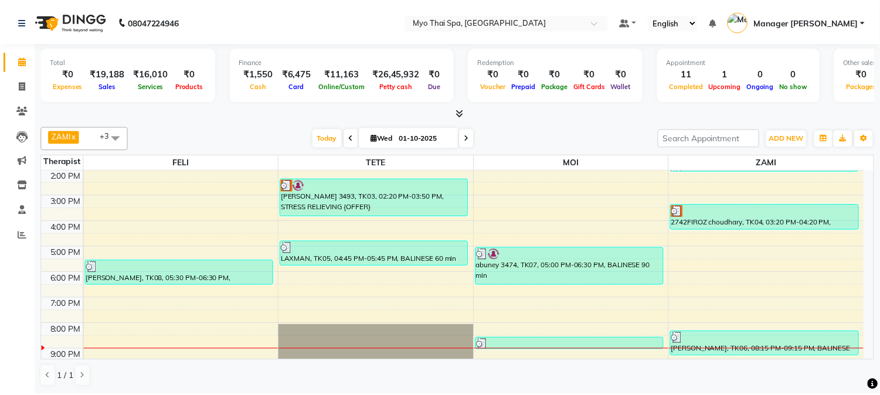
scroll to position [130, 0]
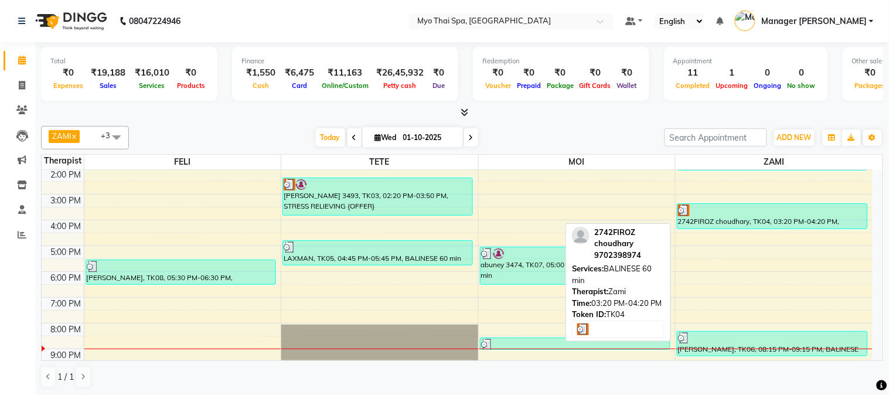
click at [702, 213] on div at bounding box center [772, 211] width 189 height 12
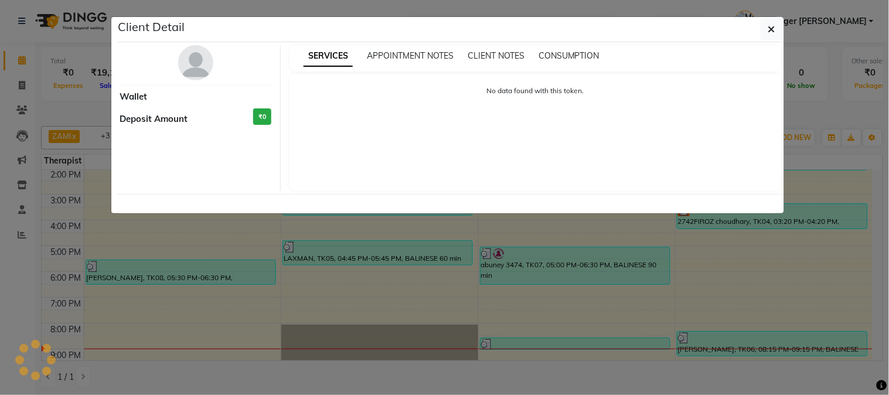
select select "3"
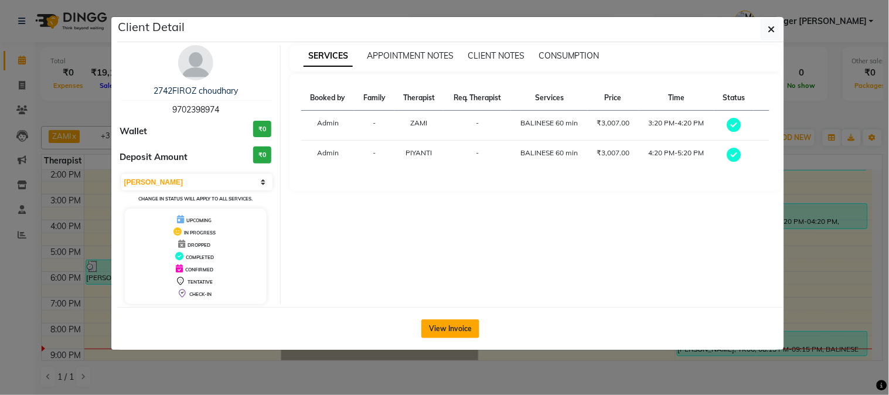
click at [436, 332] on button "View Invoice" at bounding box center [450, 328] width 58 height 19
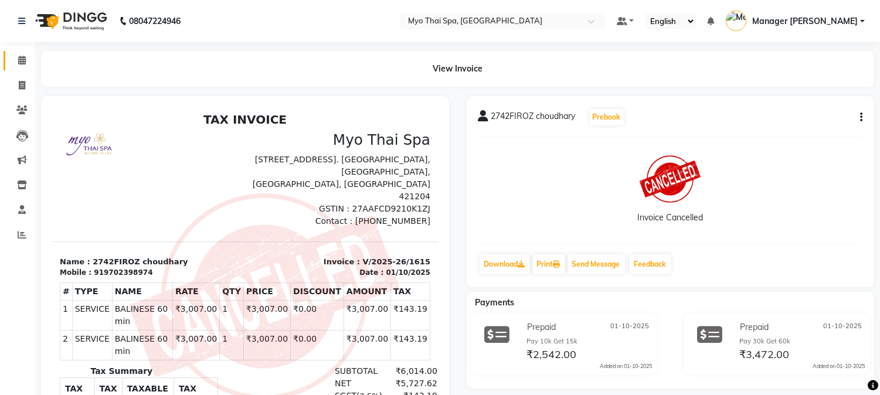
click at [24, 53] on link "Calendar" at bounding box center [18, 60] width 28 height 19
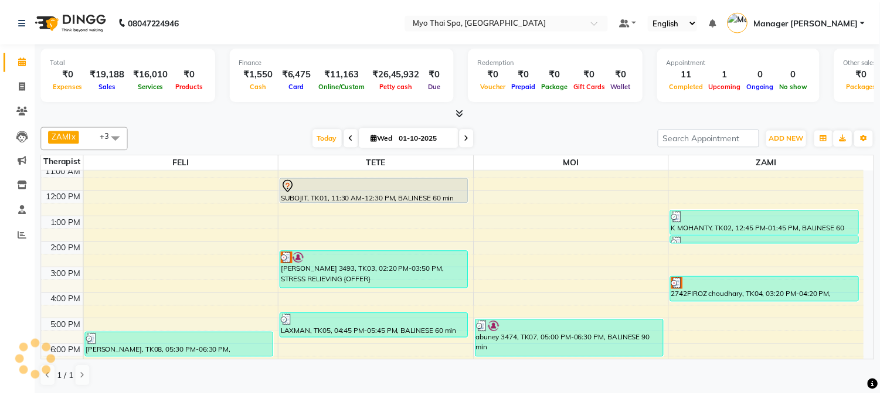
scroll to position [130, 0]
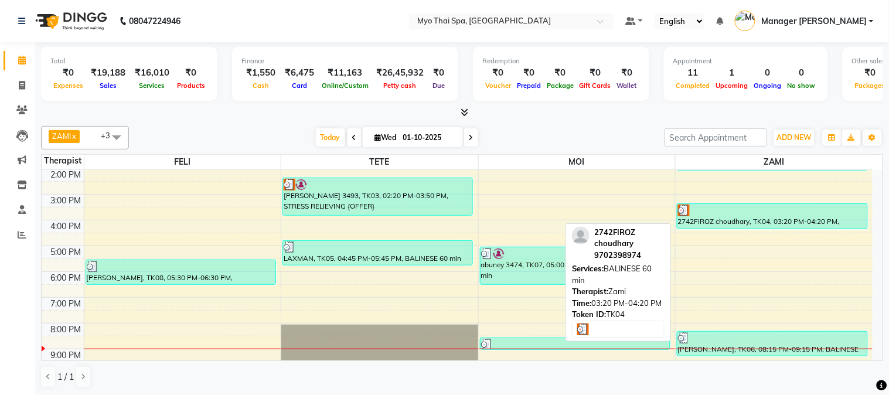
click at [752, 210] on div at bounding box center [772, 211] width 189 height 12
select select "3"
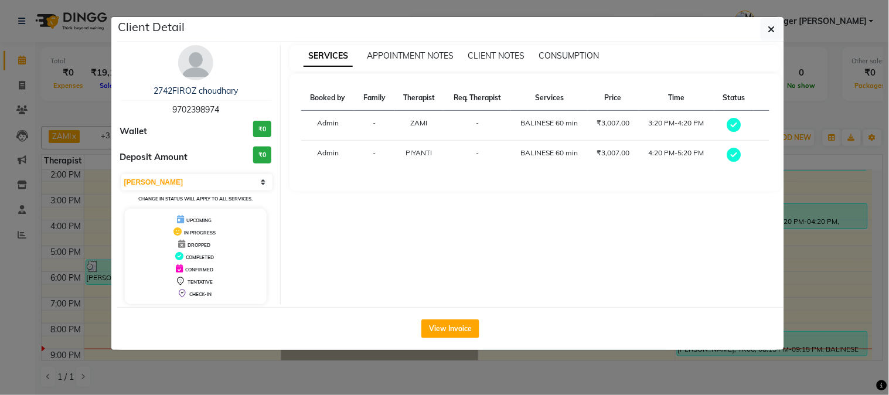
drag, startPoint x: 166, startPoint y: 107, endPoint x: 268, endPoint y: 106, distance: 102.0
click at [268, 106] on div "2742FIROZ choudhary 9702398974" at bounding box center [196, 100] width 152 height 31
copy span "9702398974"
click at [771, 26] on icon "button" at bounding box center [771, 29] width 7 height 9
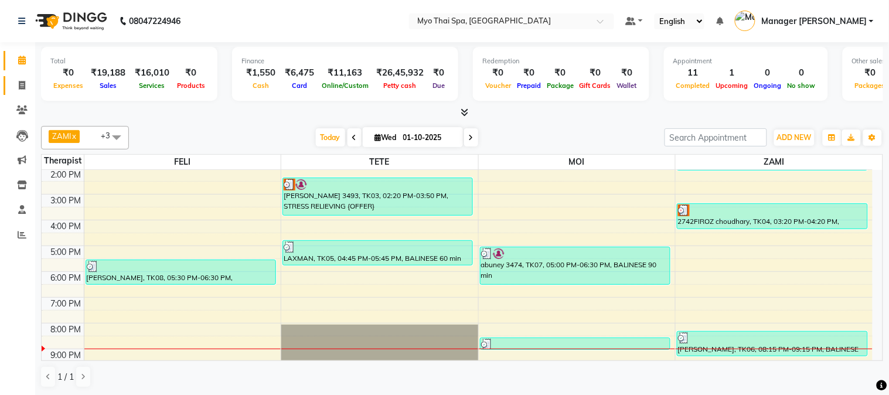
click at [9, 84] on link "Invoice" at bounding box center [18, 85] width 28 height 19
select select "5086"
select select "service"
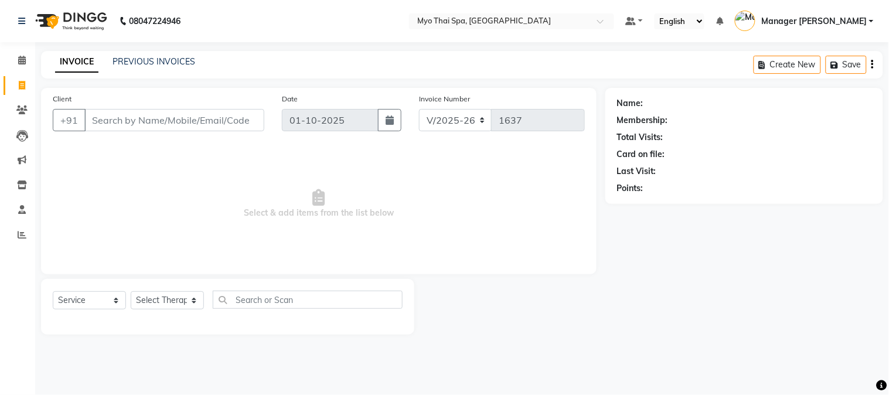
click at [116, 118] on input "Client" at bounding box center [174, 120] width 180 height 22
type input "9702398974"
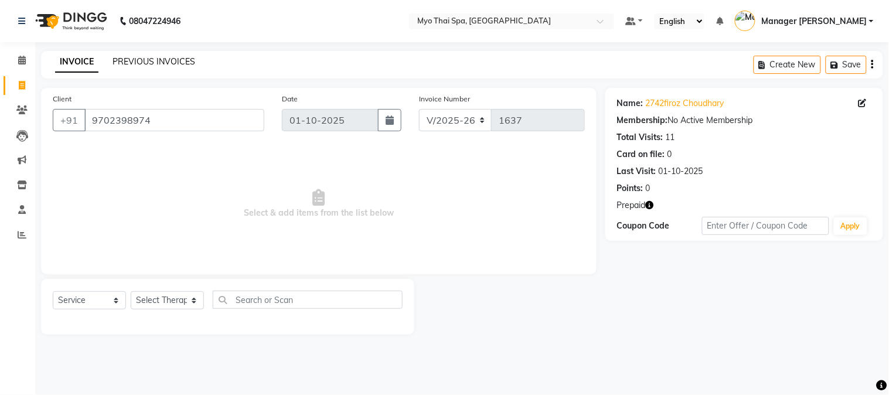
click at [183, 59] on link "PREVIOUS INVOICES" at bounding box center [154, 61] width 83 height 11
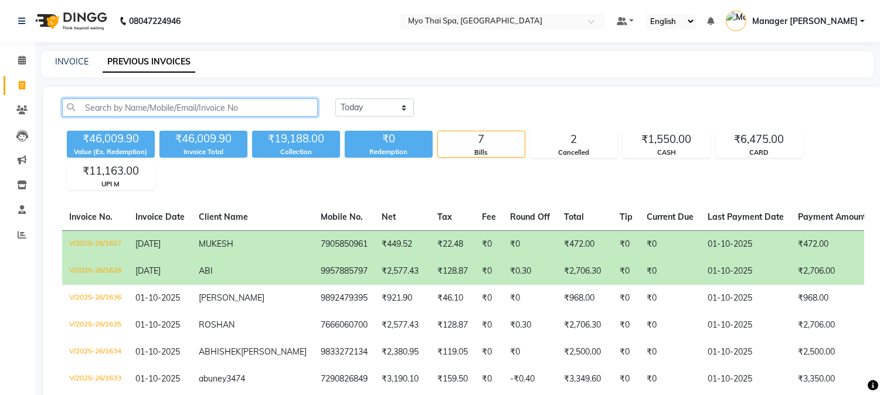
click at [150, 107] on input "text" at bounding box center [190, 107] width 256 height 18
paste input "9702398974"
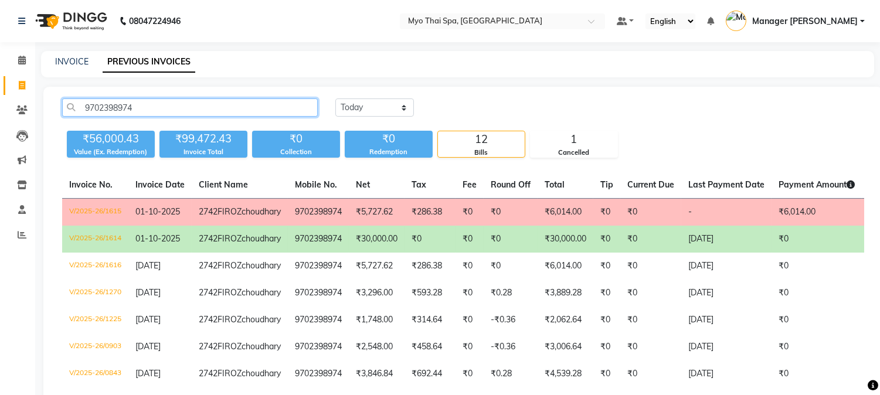
type input "9702398974"
click at [253, 253] on td "2742FIROZ choudhary" at bounding box center [240, 239] width 96 height 27
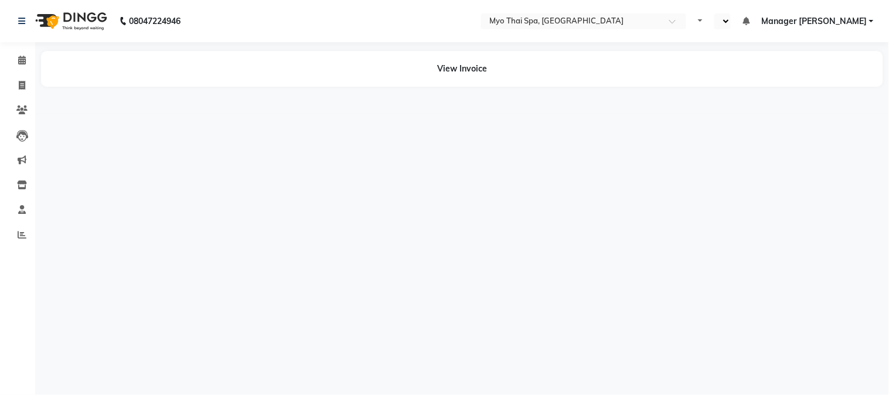
select select "en"
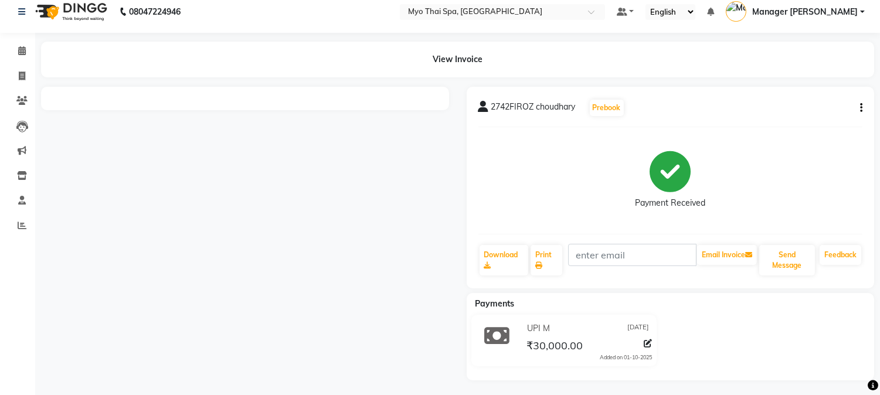
scroll to position [12, 0]
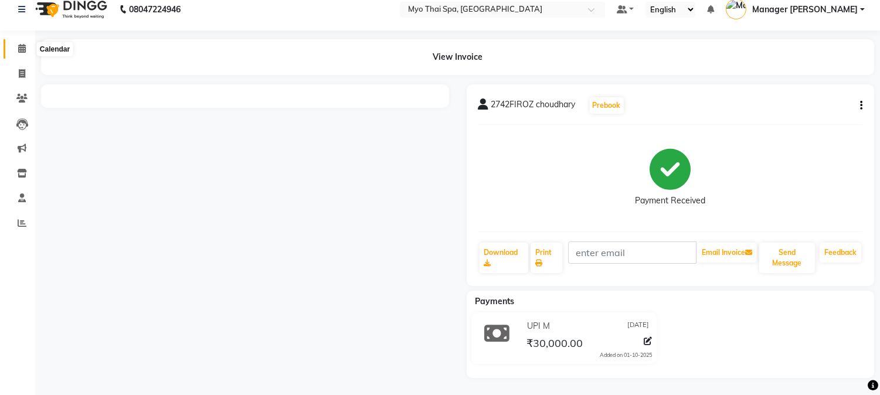
click at [18, 42] on span at bounding box center [22, 48] width 21 height 13
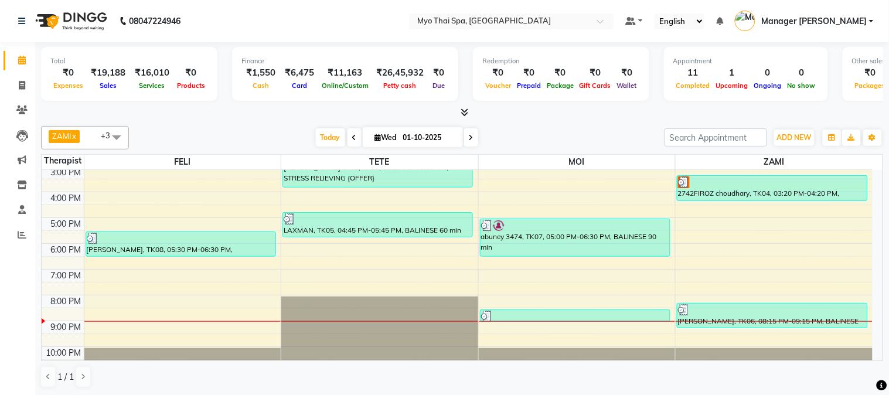
scroll to position [171, 0]
